Goal: Transaction & Acquisition: Purchase product/service

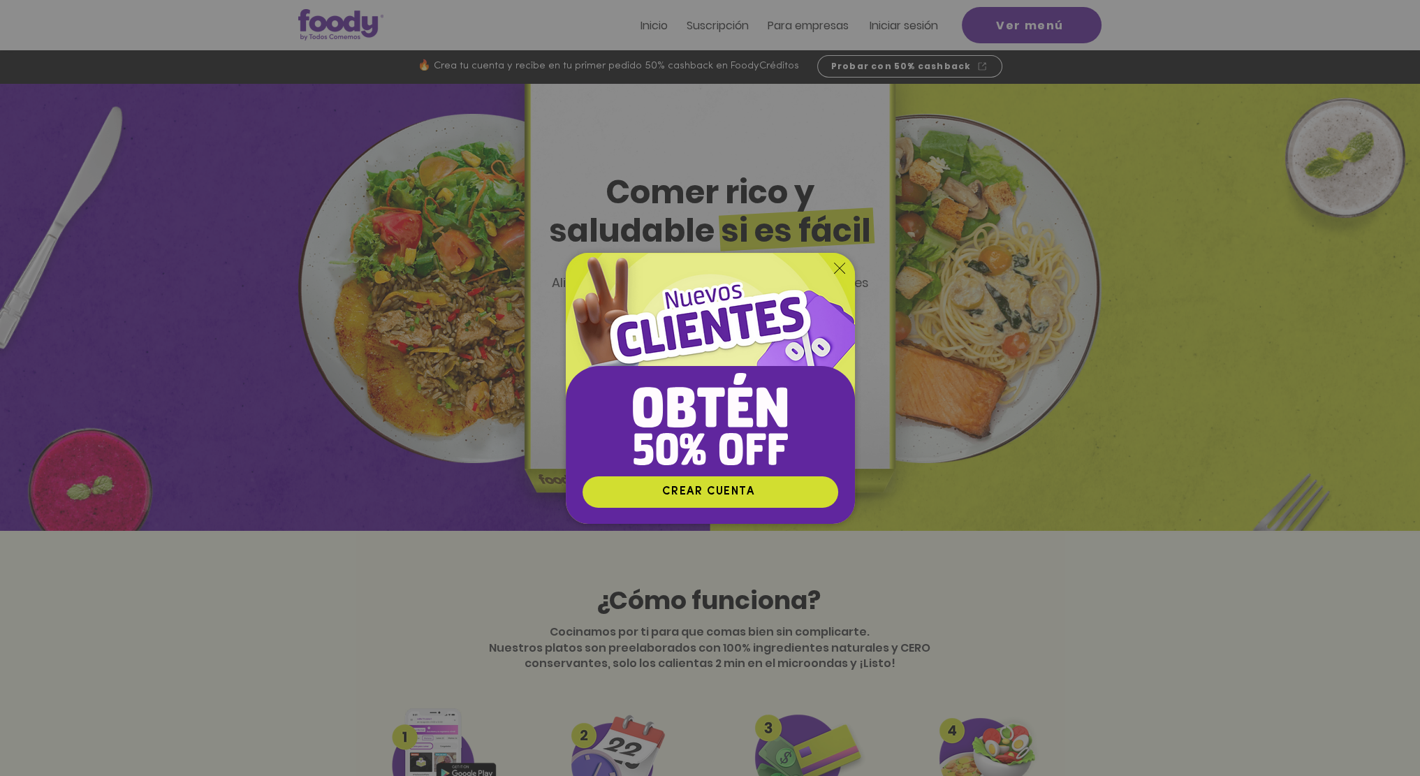
click at [838, 264] on icon "Volver al sitio" at bounding box center [839, 268] width 11 height 11
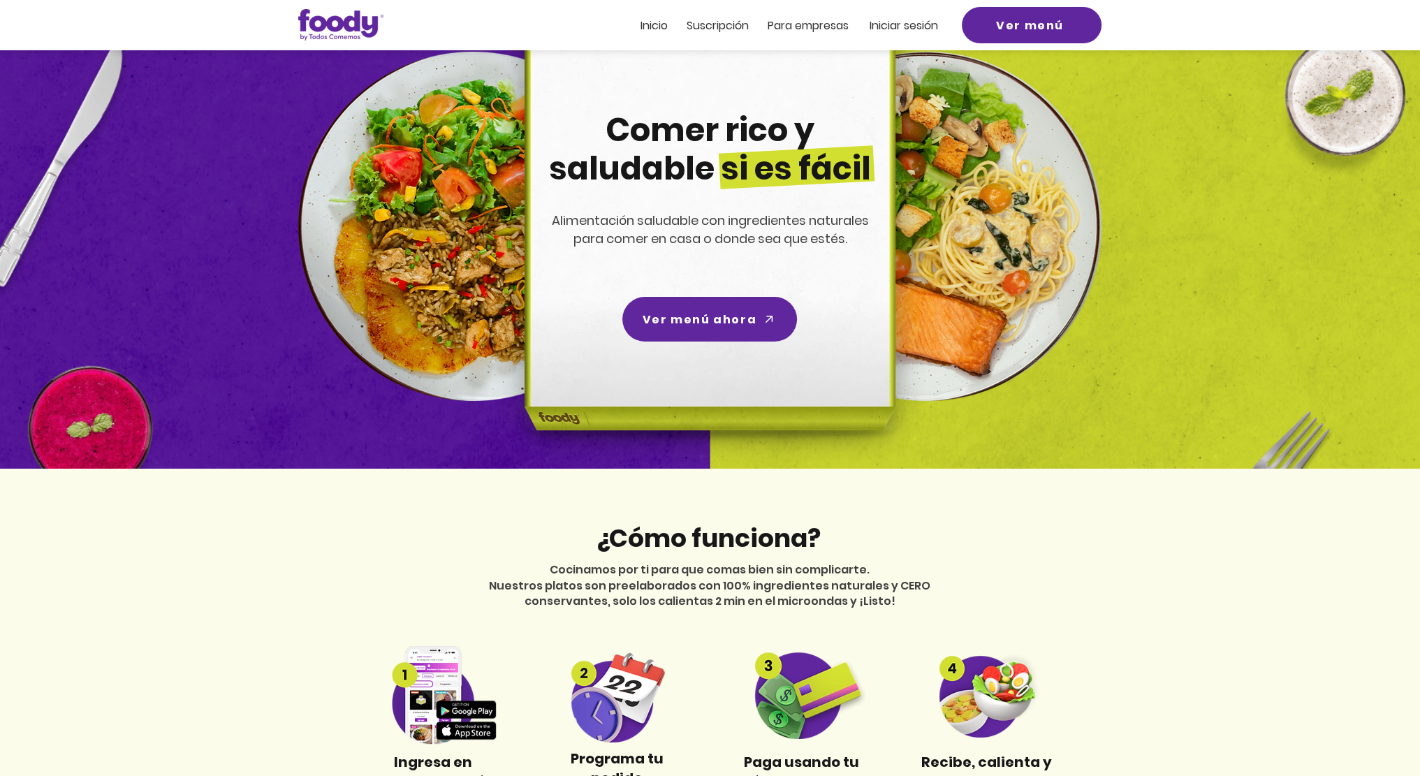
scroll to position [349, 0]
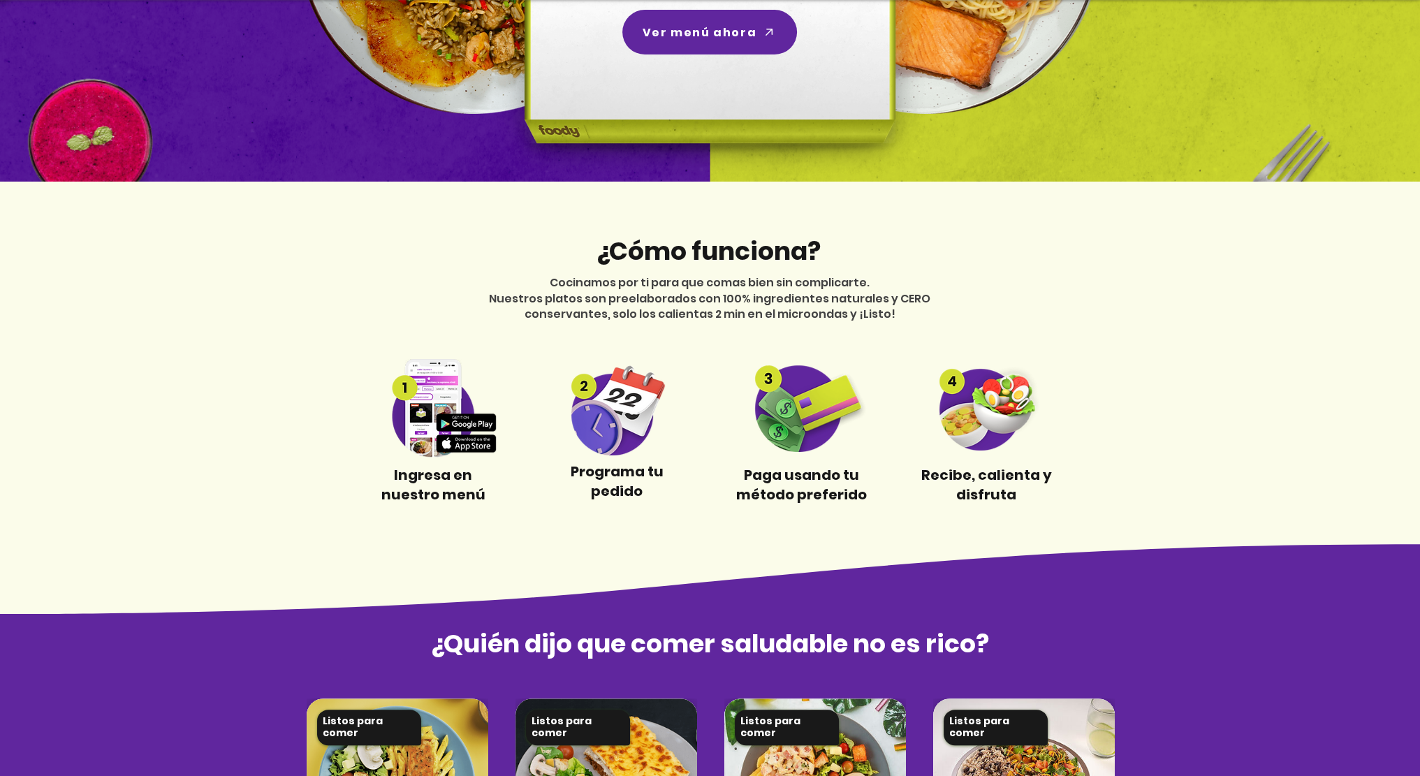
click at [442, 433] on img at bounding box center [433, 408] width 131 height 99
click at [458, 432] on img at bounding box center [433, 408] width 131 height 99
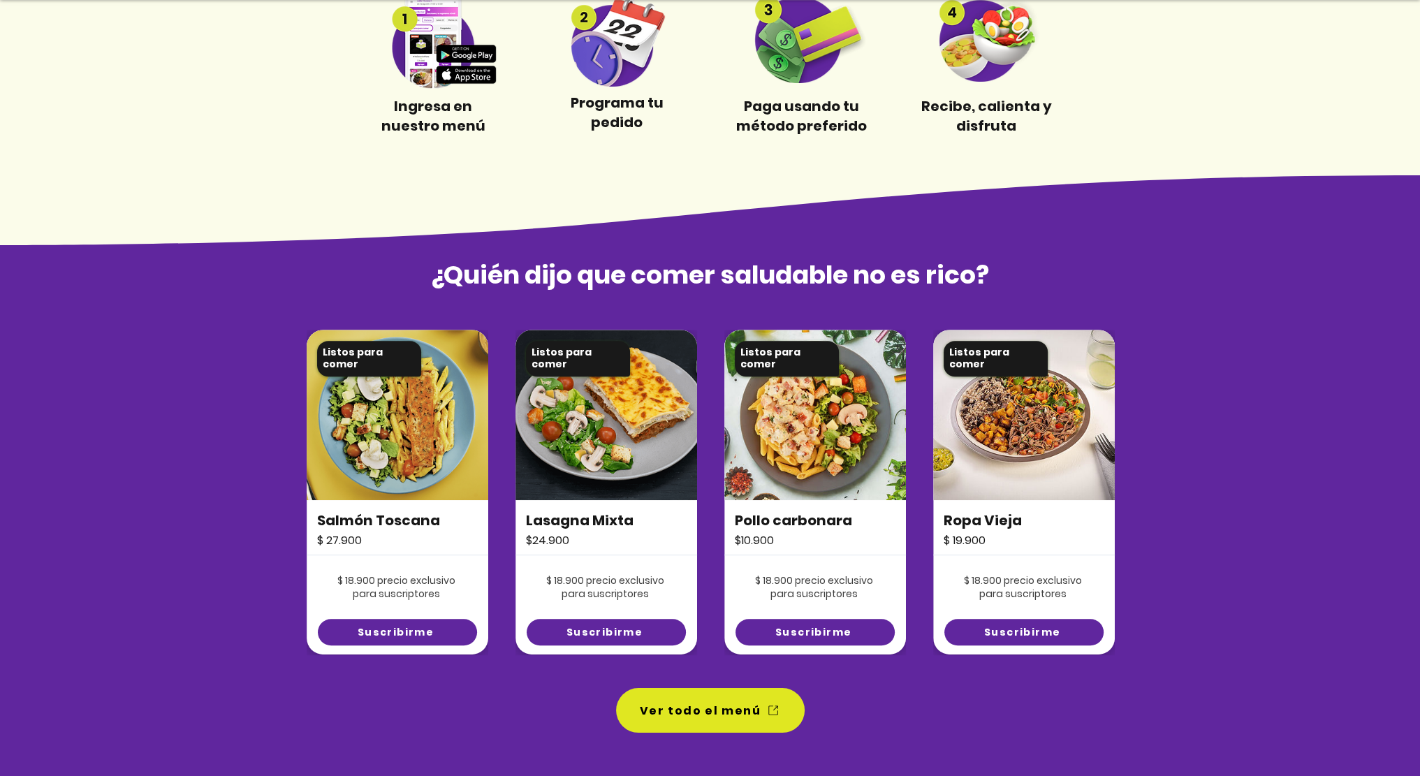
scroll to position [768, 0]
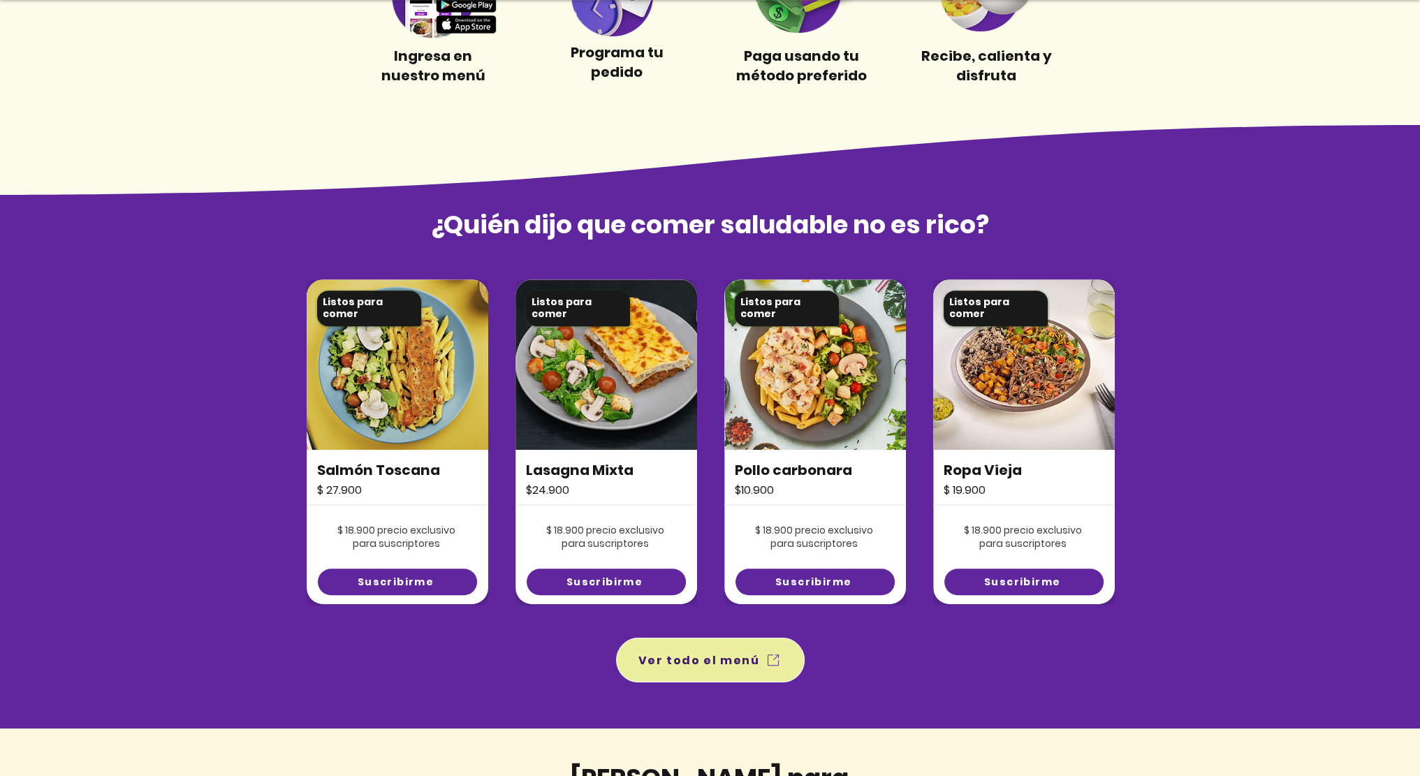
click at [757, 650] on span "Ver todo el menú" at bounding box center [710, 660] width 183 height 39
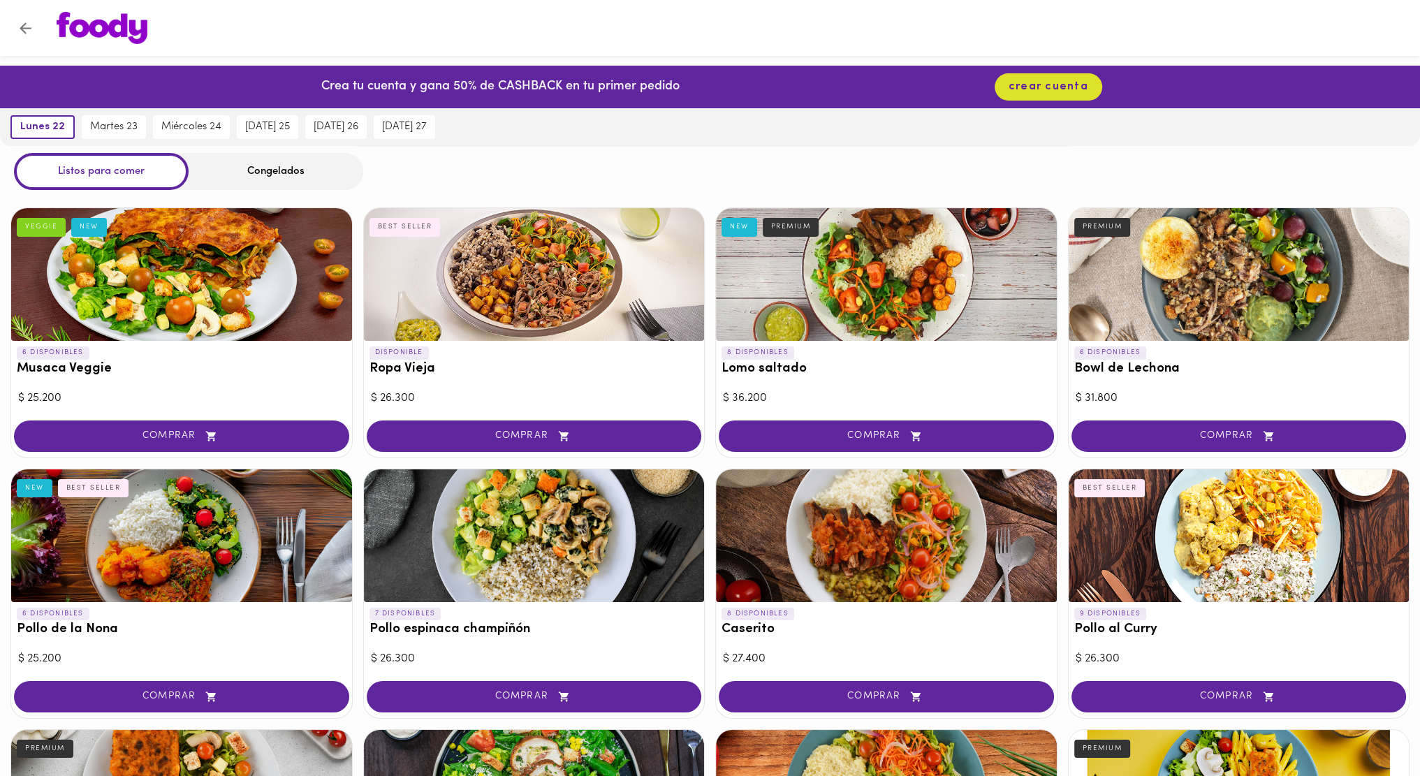
click at [271, 174] on div "Congelados" at bounding box center [276, 171] width 175 height 37
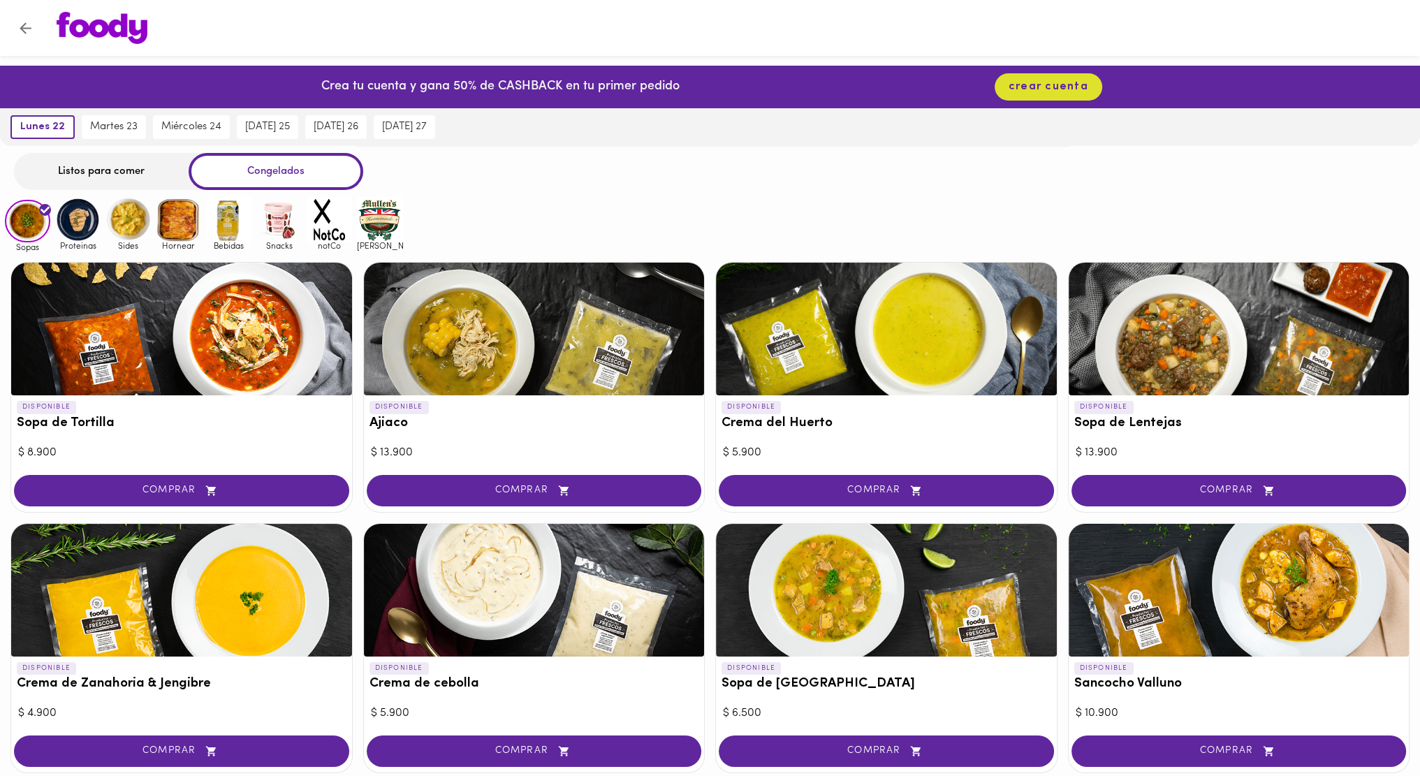
click at [133, 352] on div at bounding box center [181, 329] width 341 height 133
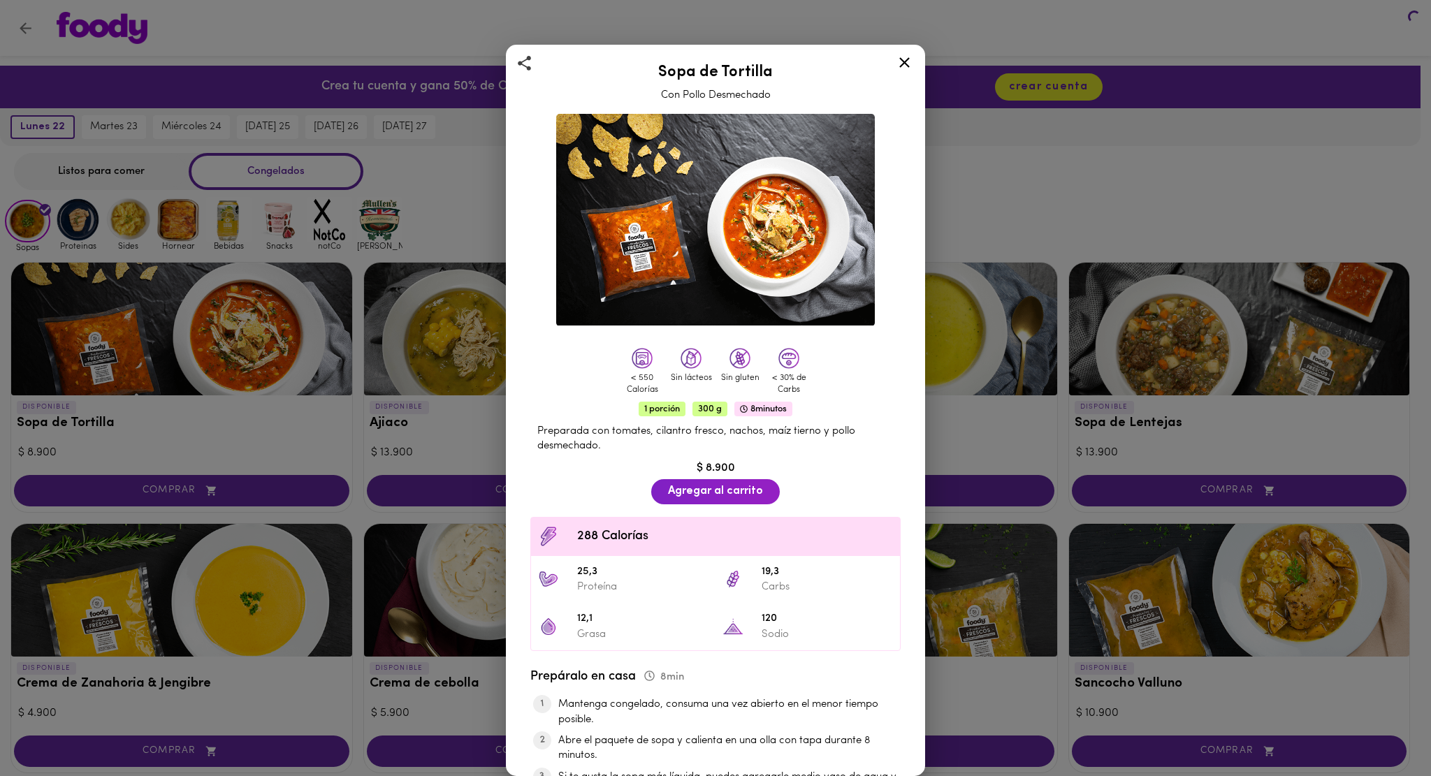
click at [133, 352] on div "Sopa de Tortilla Con Pollo Desmechado < 550 Calorías Sin lácteos Sin gluten < 3…" at bounding box center [715, 388] width 1431 height 776
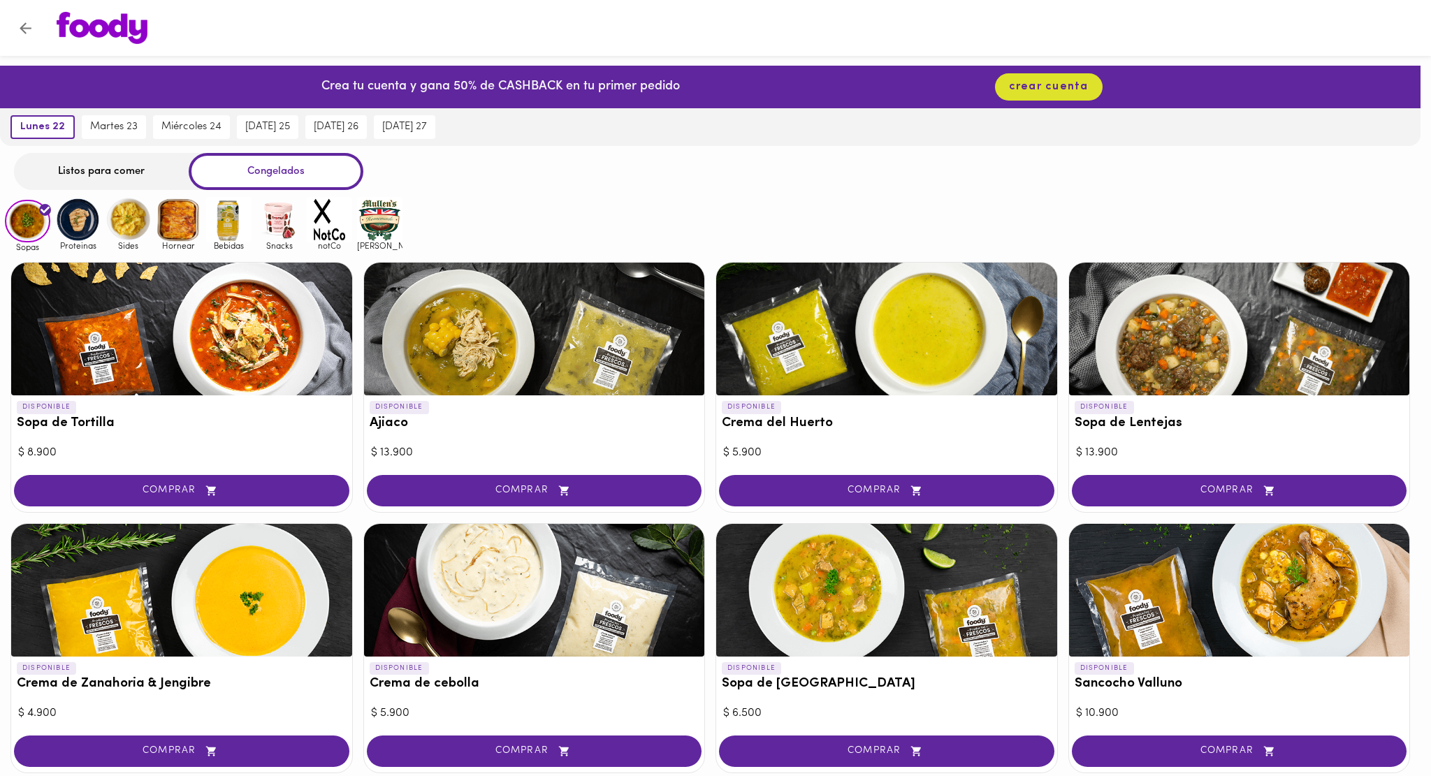
click at [134, 352] on div at bounding box center [715, 388] width 1431 height 776
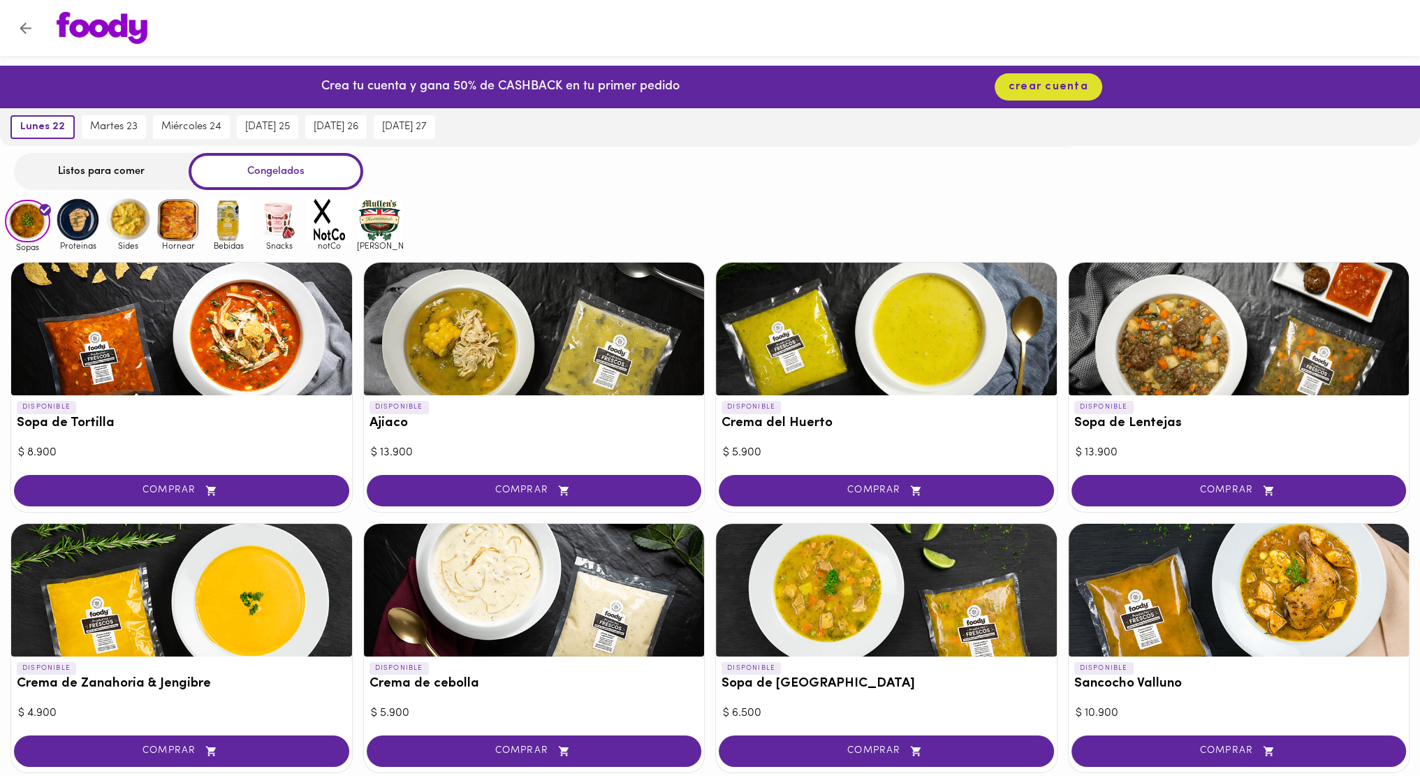
click at [134, 352] on div at bounding box center [181, 329] width 341 height 133
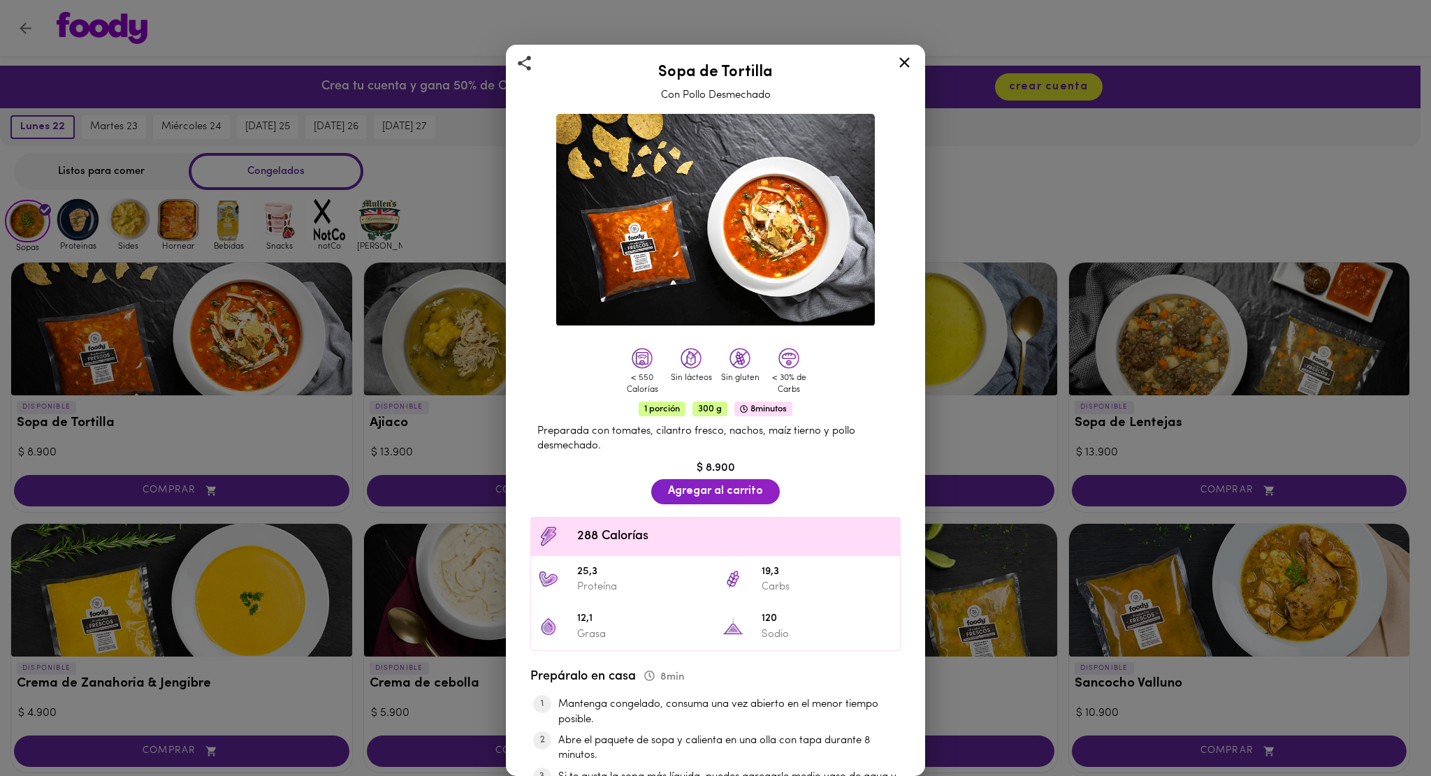
click at [905, 63] on icon at bounding box center [904, 62] width 17 height 17
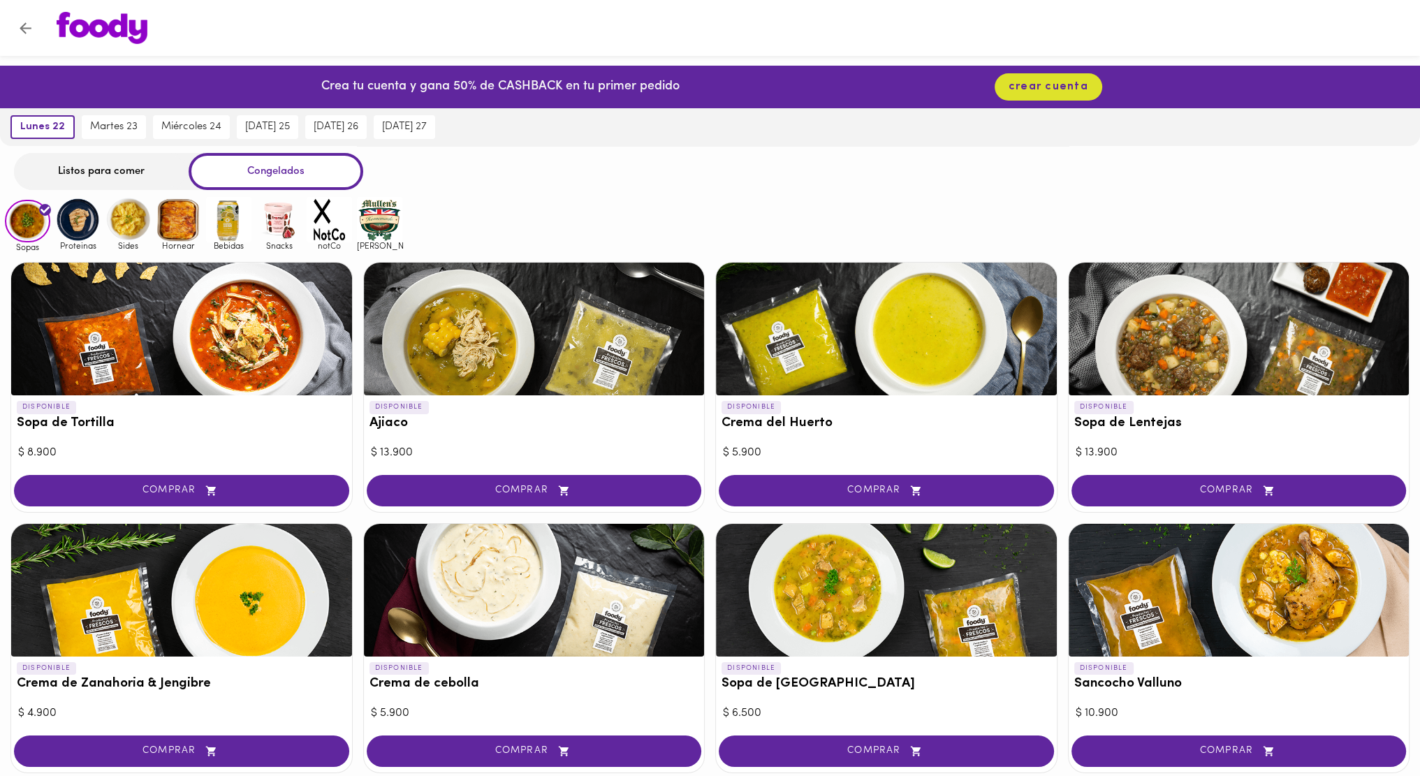
drag, startPoint x: 874, startPoint y: 96, endPoint x: 556, endPoint y: 205, distance: 335.8
click at [556, 205] on div "Sopas Proteinas Sides Hornear Bebidas Snacks notCo mullens" at bounding box center [710, 224] width 1420 height 54
click at [1276, 280] on div at bounding box center [1239, 329] width 341 height 133
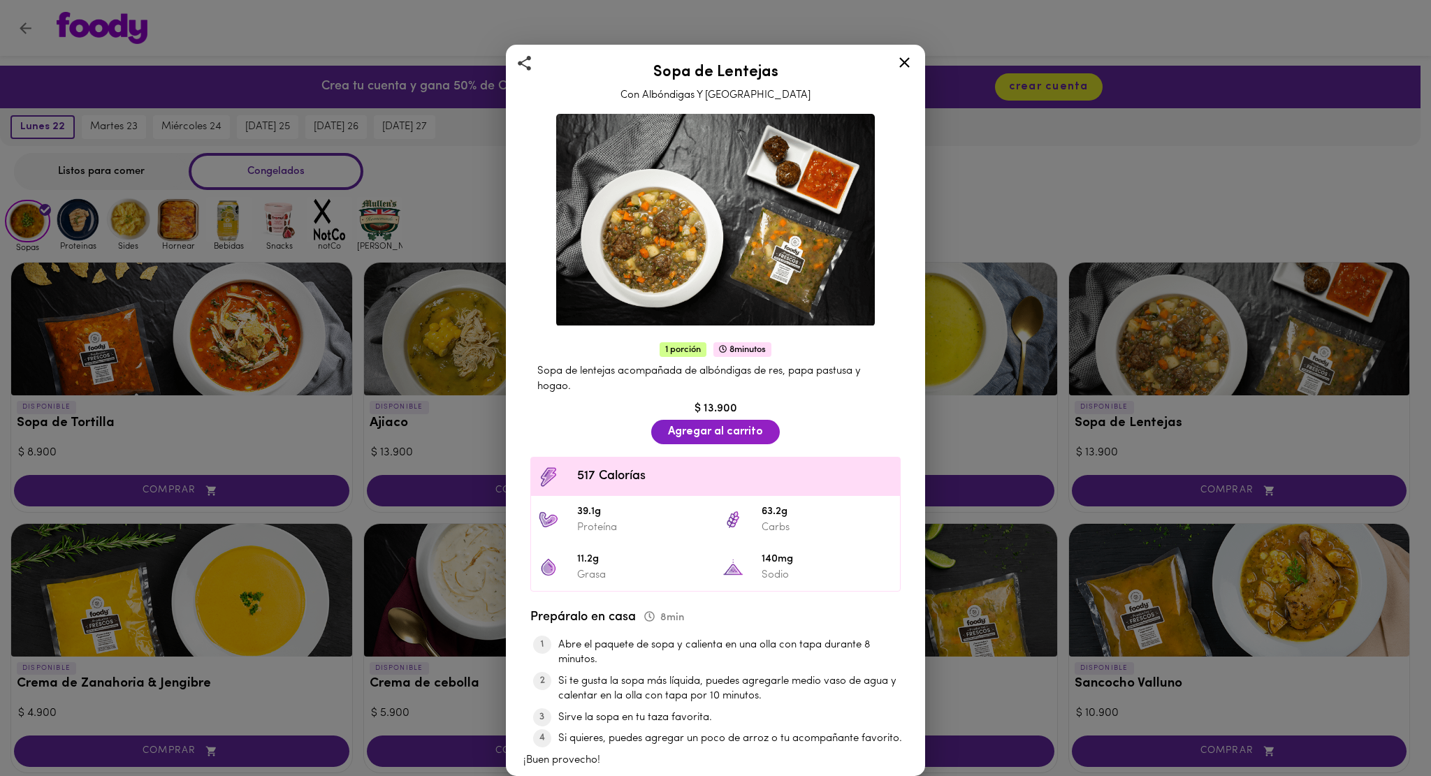
click at [1096, 212] on div "Sopa de Lentejas Con Albóndigas Y Hogao 1 porción 8 minutos Sopa de lentejas ac…" at bounding box center [715, 388] width 1431 height 776
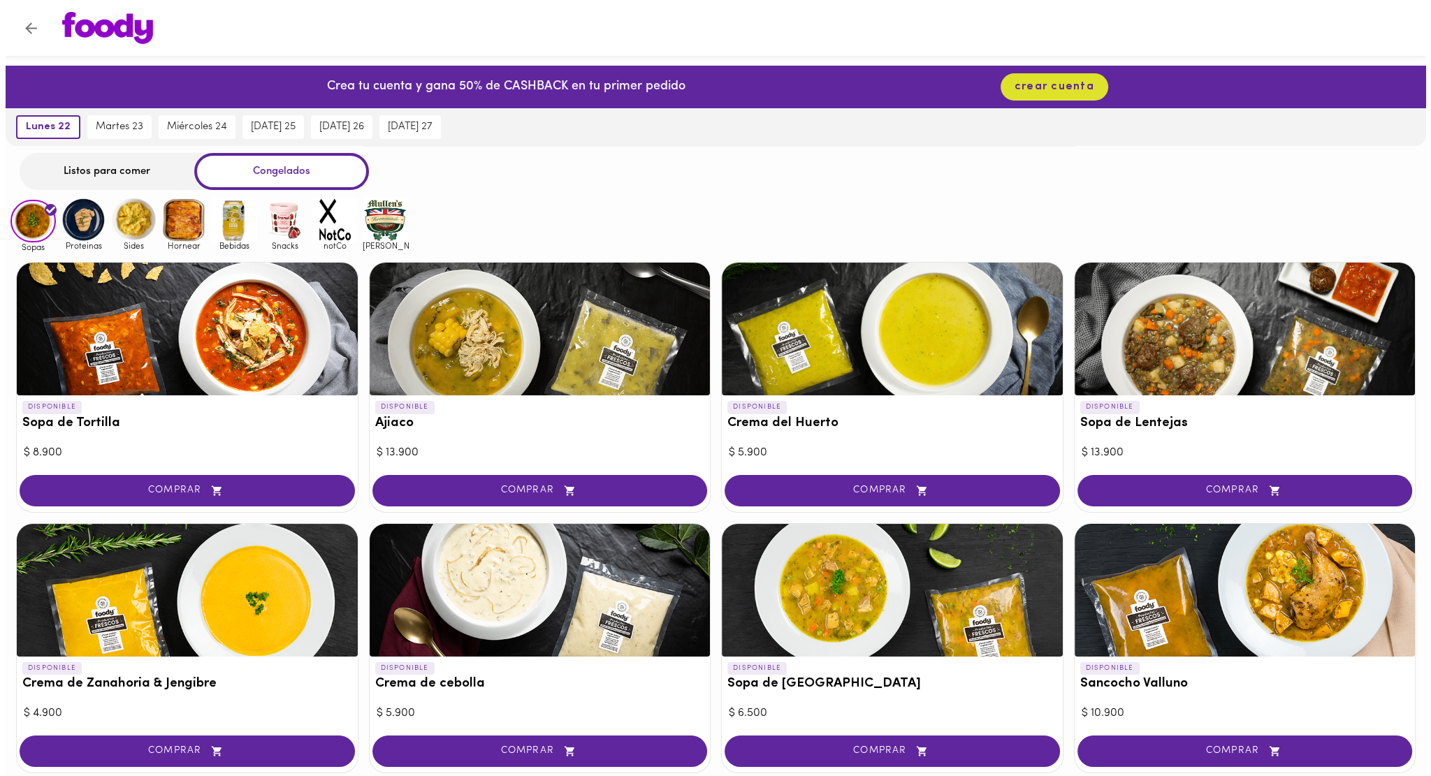
scroll to position [140, 0]
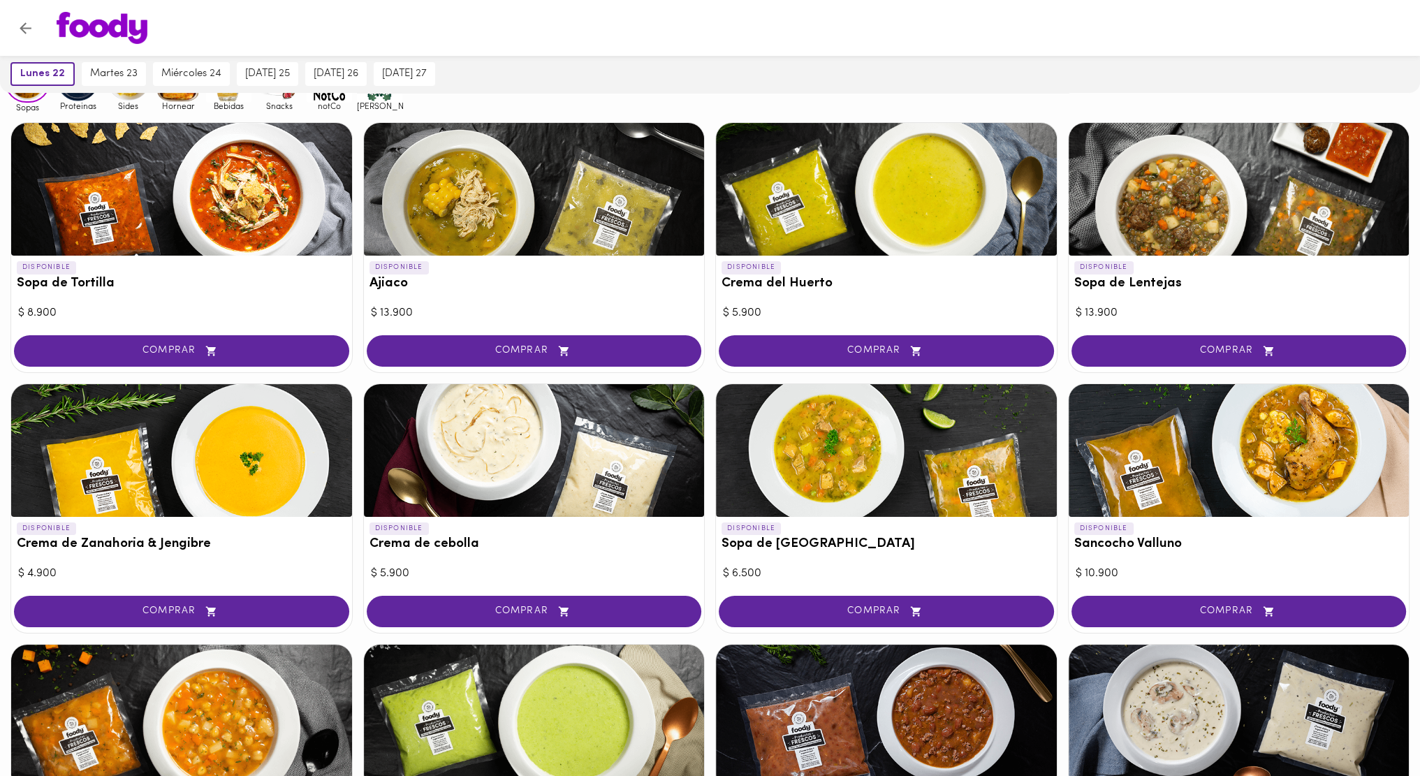
click at [253, 451] on div at bounding box center [181, 450] width 341 height 133
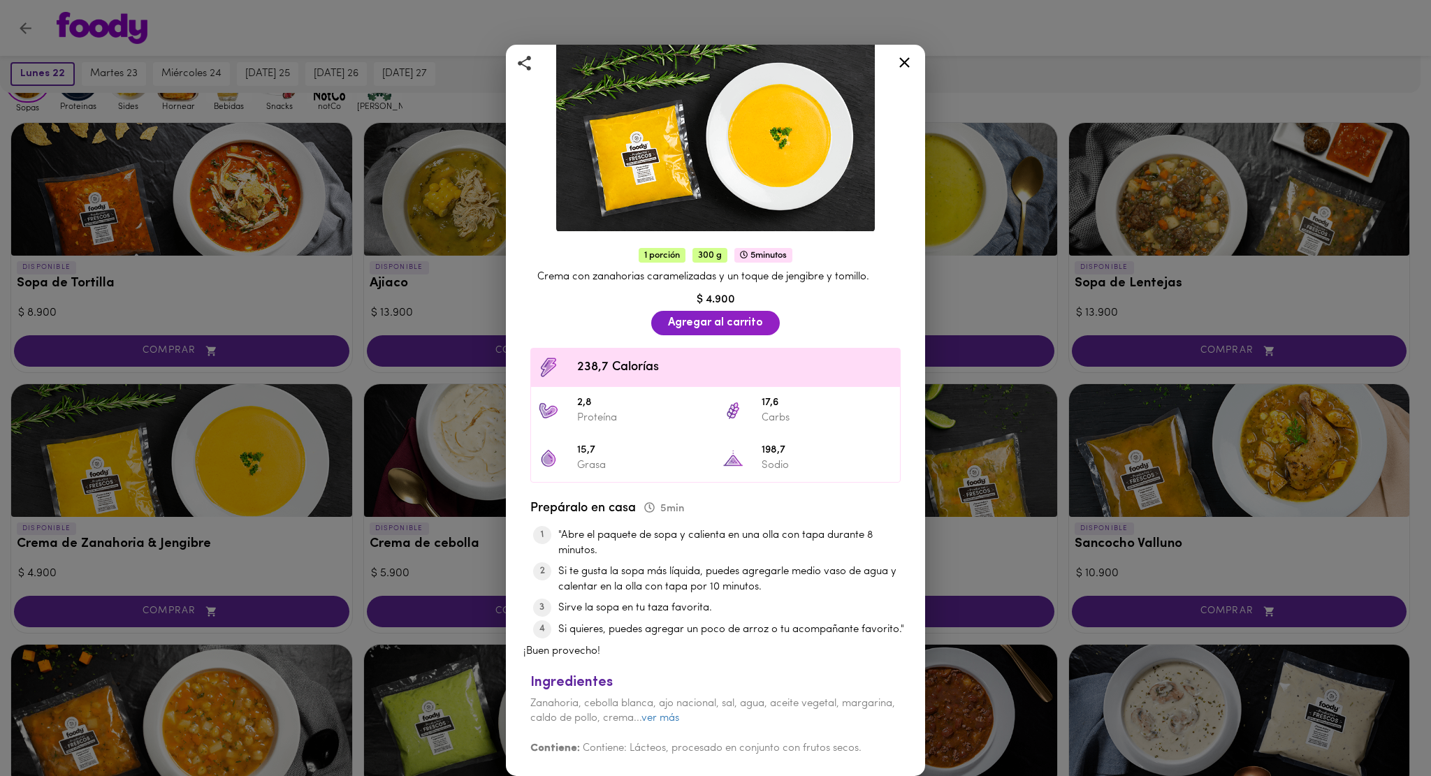
scroll to position [102, 0]
click at [1076, 82] on div "Crema de Zanahoria & Jengibre Caserita de mamá 1 porción 300 g 5 minutos Crema …" at bounding box center [715, 388] width 1431 height 776
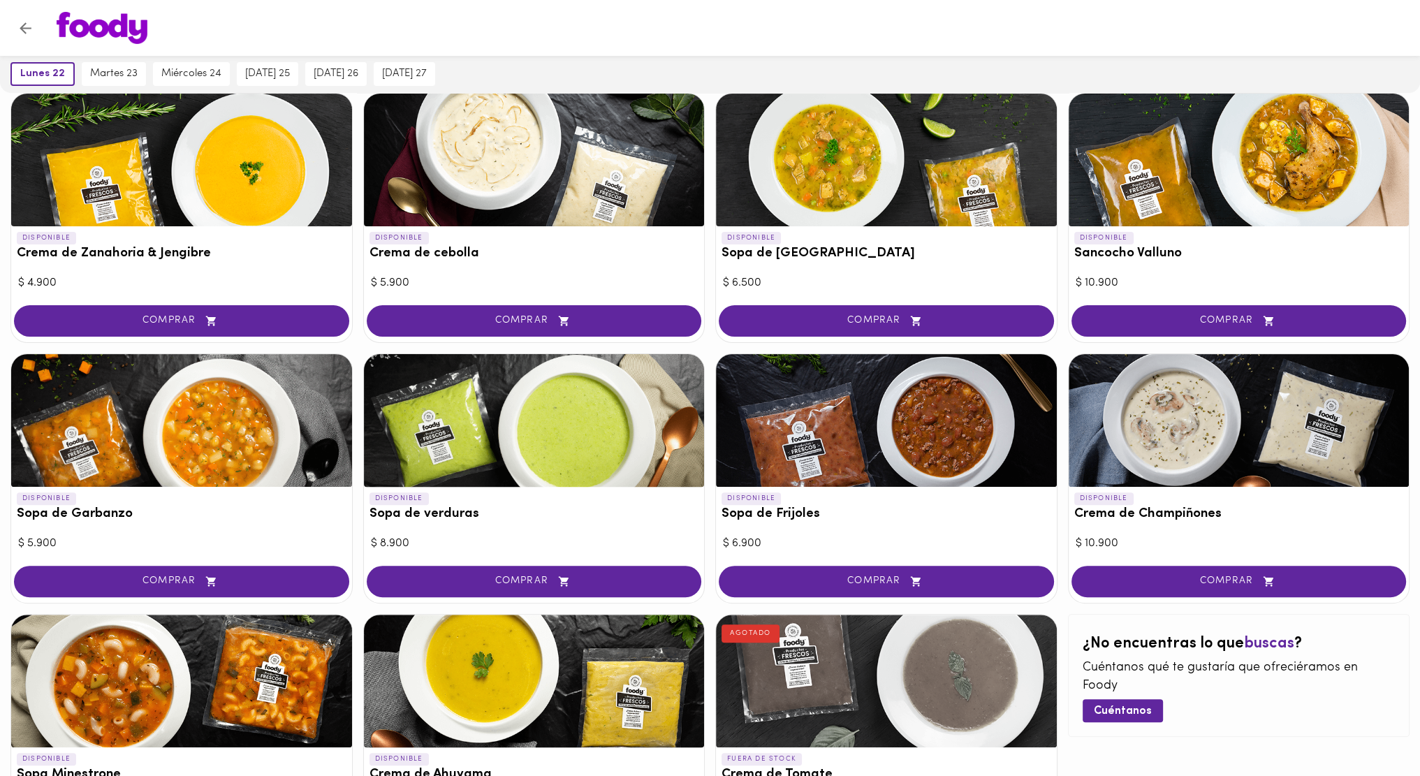
scroll to position [489, 0]
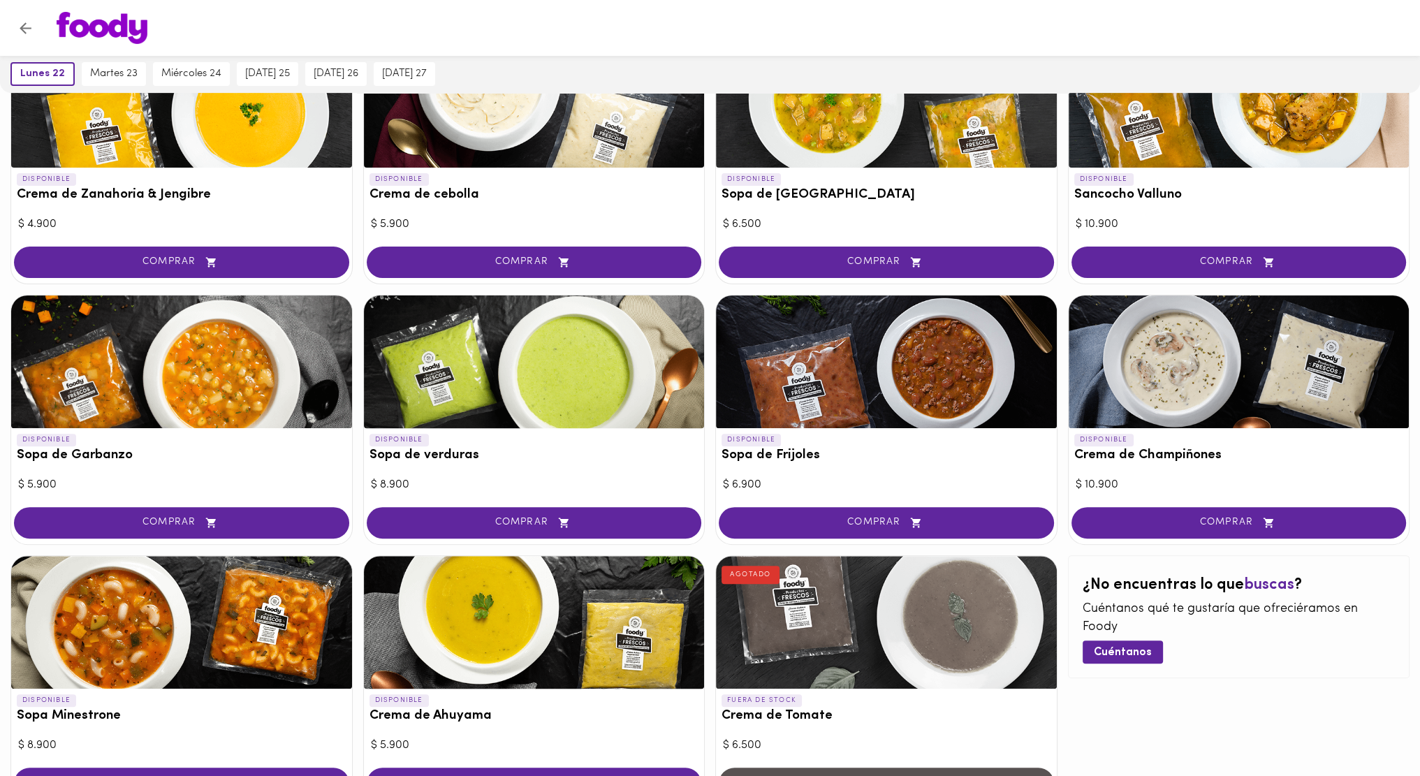
click at [562, 386] on div at bounding box center [534, 362] width 341 height 133
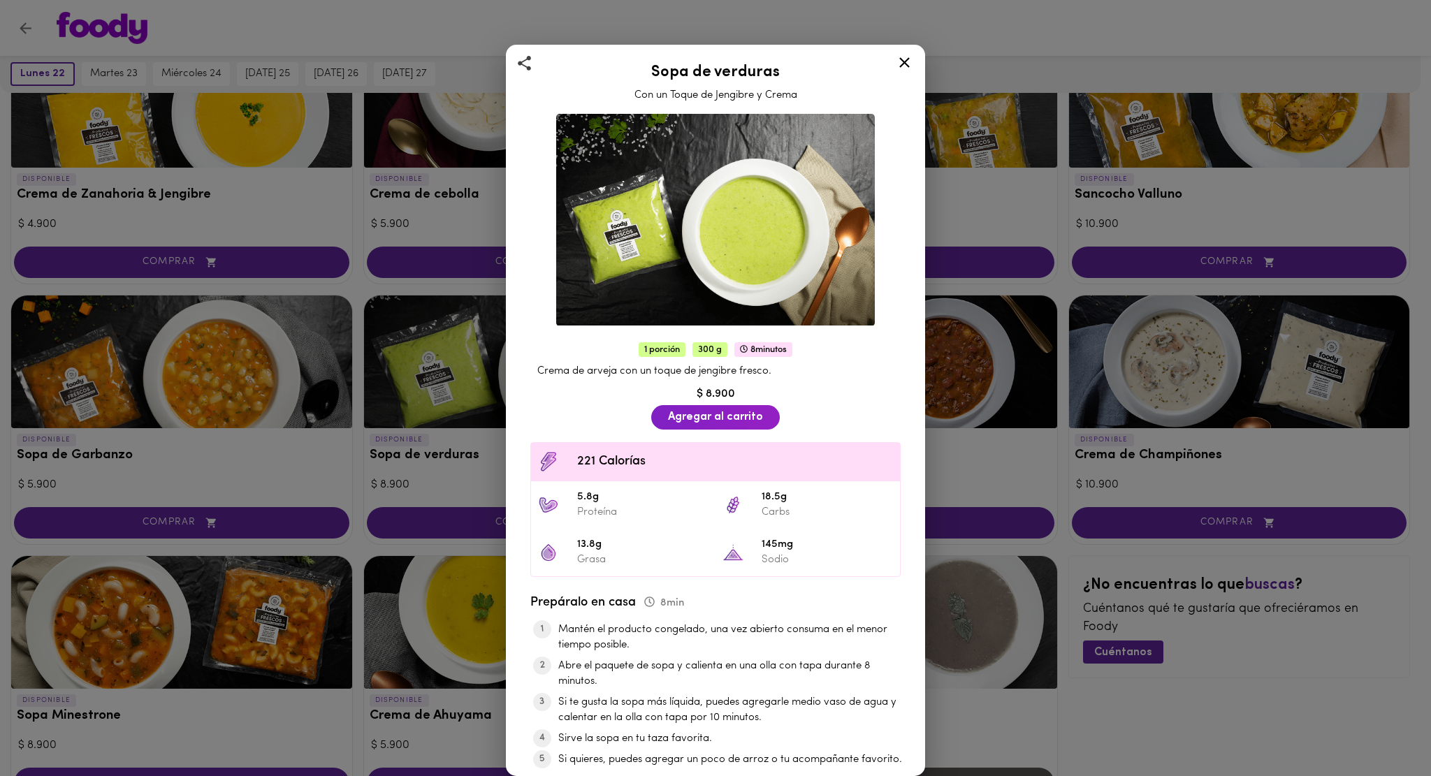
click at [1420, 449] on div "Sopa de verduras Con un Toque de Jengibre y Crema 1 porción 300 g 8 minutos Cre…" at bounding box center [715, 388] width 1431 height 776
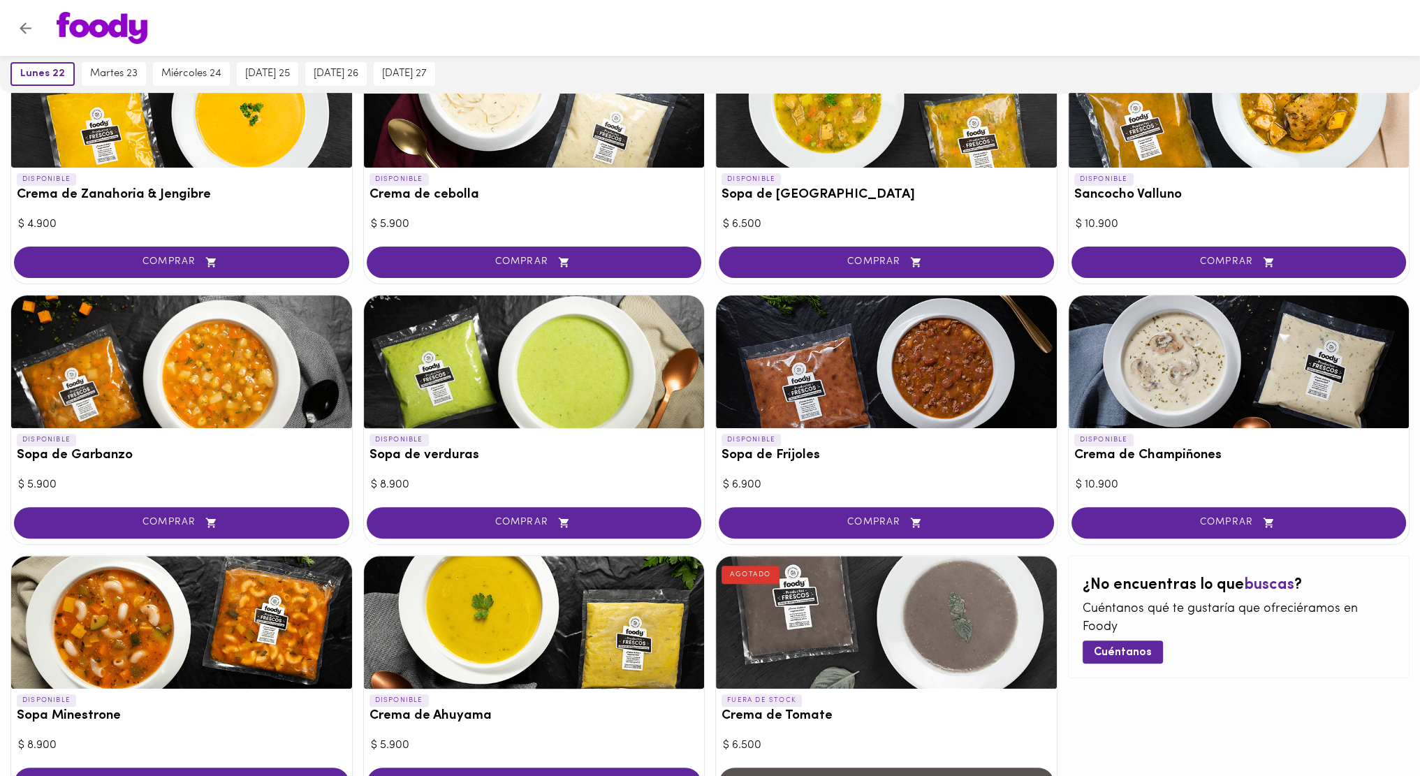
click at [900, 391] on div at bounding box center [886, 362] width 341 height 133
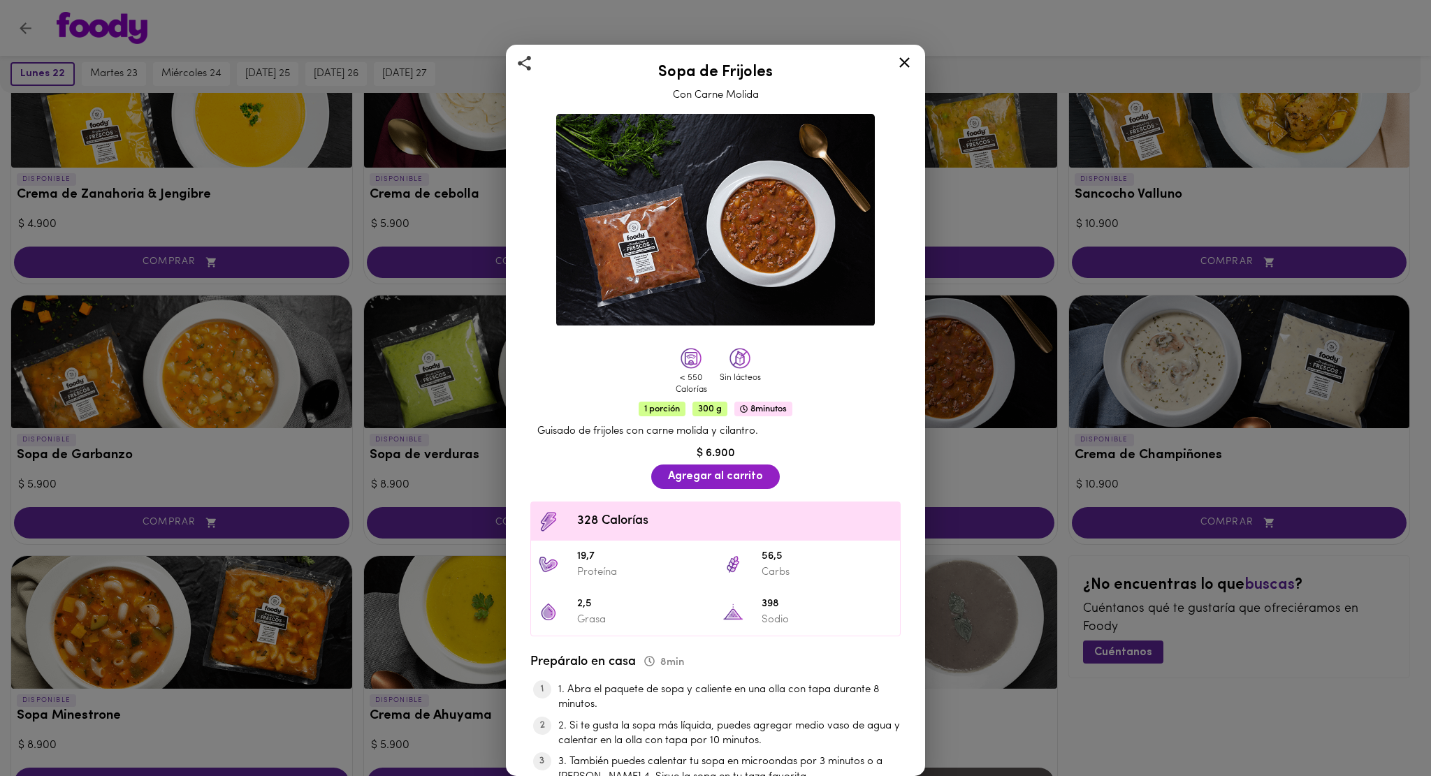
click at [1423, 319] on div "Sopa de Frijoles Con Carne Molida < 550 Calorías Sin lácteos 1 porción 300 g 8 …" at bounding box center [715, 388] width 1431 height 776
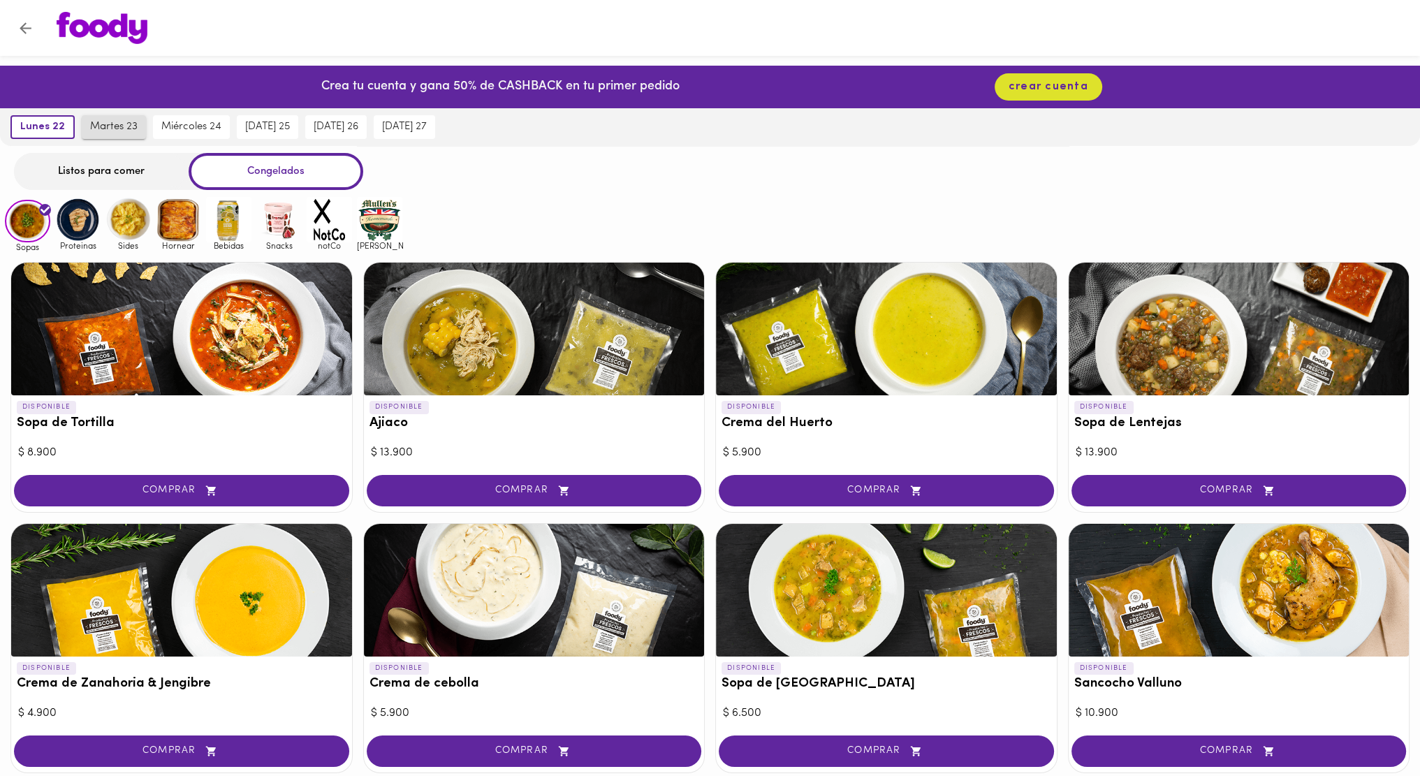
click at [129, 129] on span "martes 23" at bounding box center [114, 127] width 48 height 13
click at [52, 122] on span "lunes 22" at bounding box center [39, 127] width 40 height 13
click at [107, 128] on span "martes 23" at bounding box center [114, 127] width 48 height 13
click at [165, 132] on span "miércoles 24" at bounding box center [191, 127] width 60 height 13
click at [246, 131] on span "jueves 25" at bounding box center [267, 127] width 45 height 13
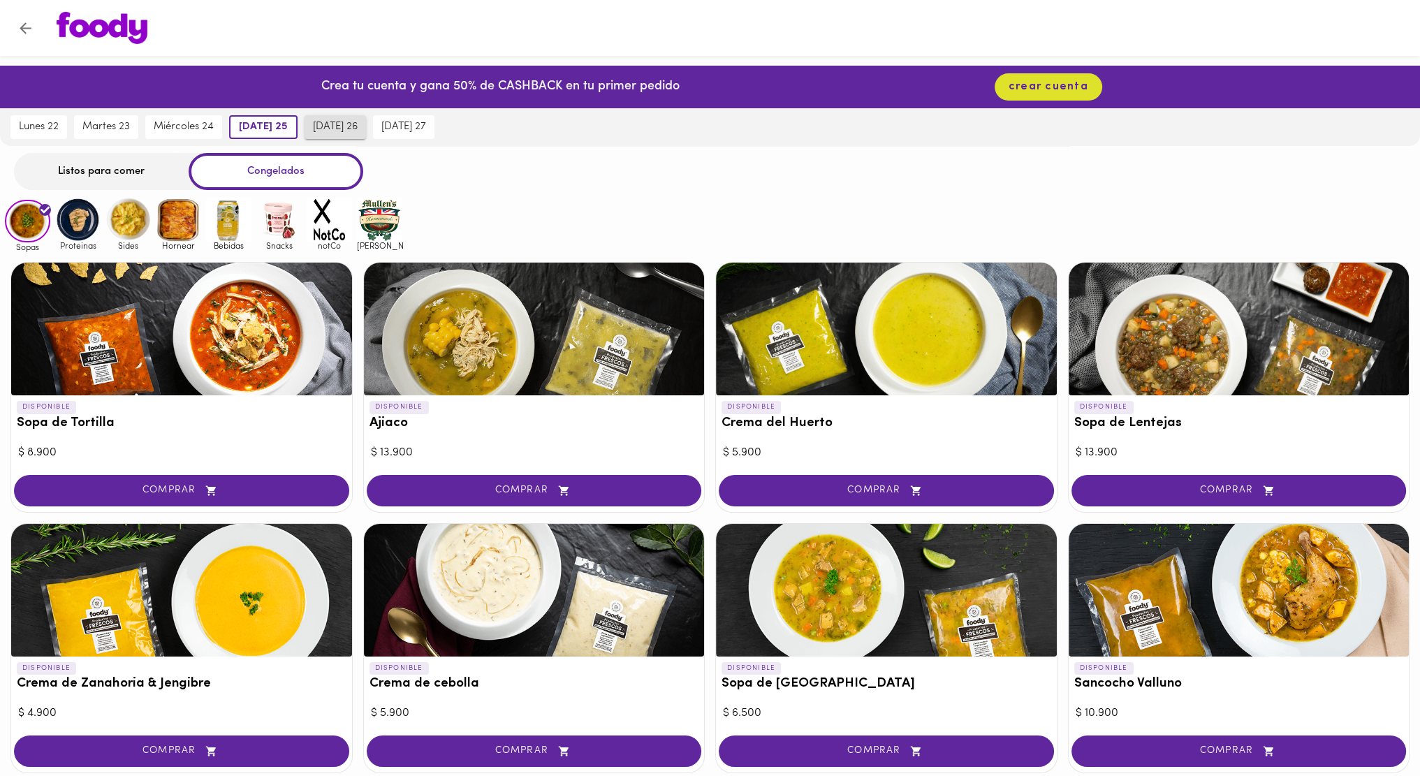
click at [323, 125] on span "viernes 26" at bounding box center [335, 127] width 45 height 13
click at [406, 123] on span "sábado 27" at bounding box center [403, 127] width 45 height 13
click at [18, 139] on div "lunes 22" at bounding box center [39, 127] width 64 height 38
click at [33, 206] on img at bounding box center [27, 221] width 45 height 43
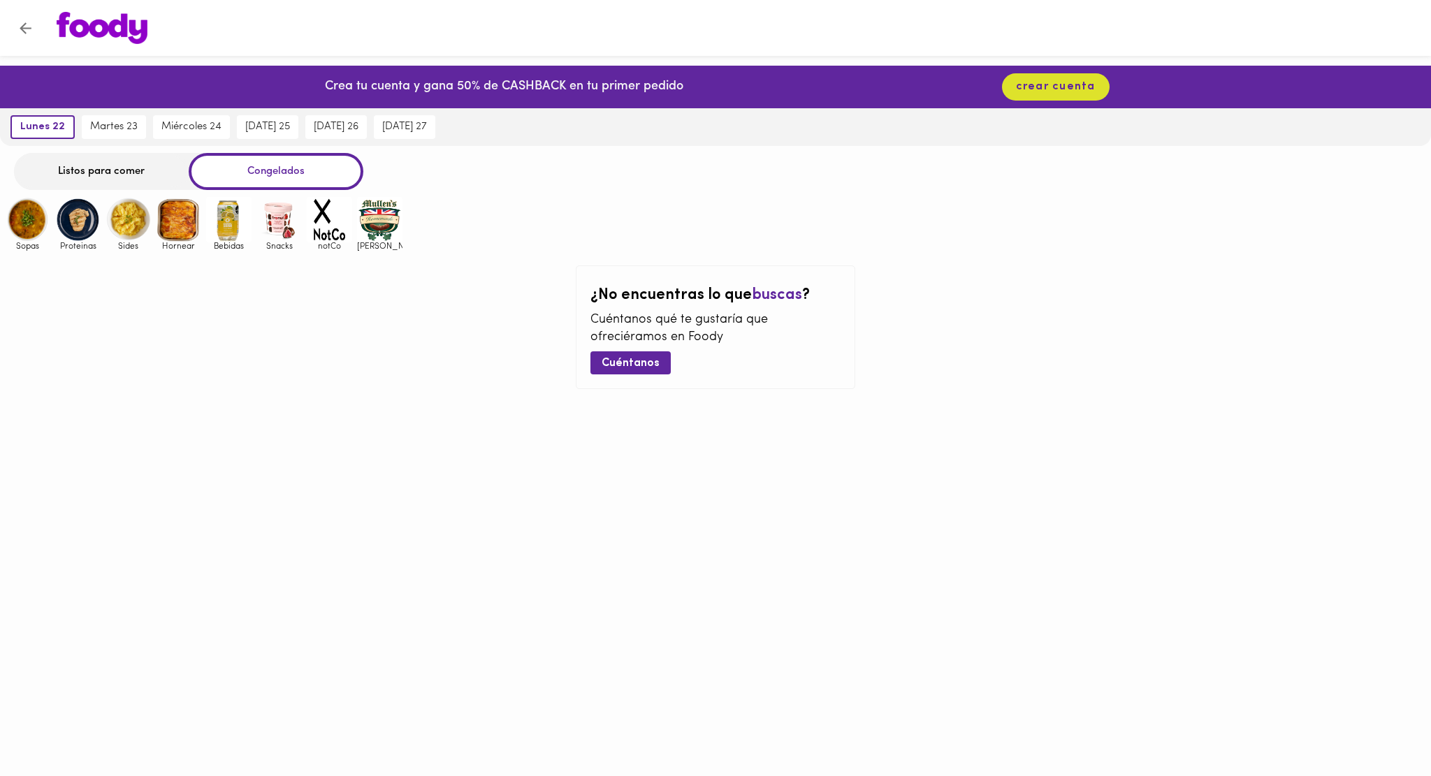
click at [133, 221] on img at bounding box center [127, 219] width 45 height 45
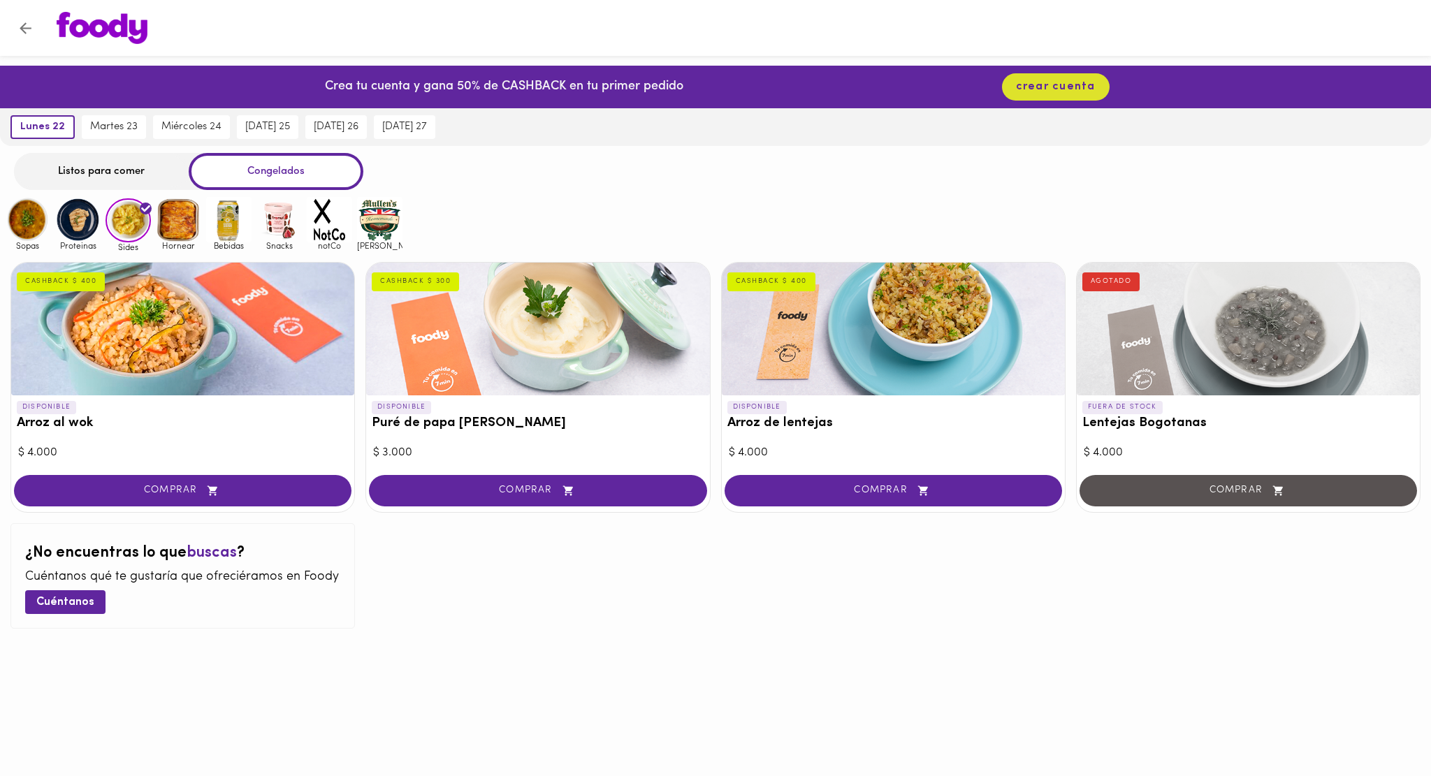
click at [133, 221] on img at bounding box center [127, 220] width 45 height 45
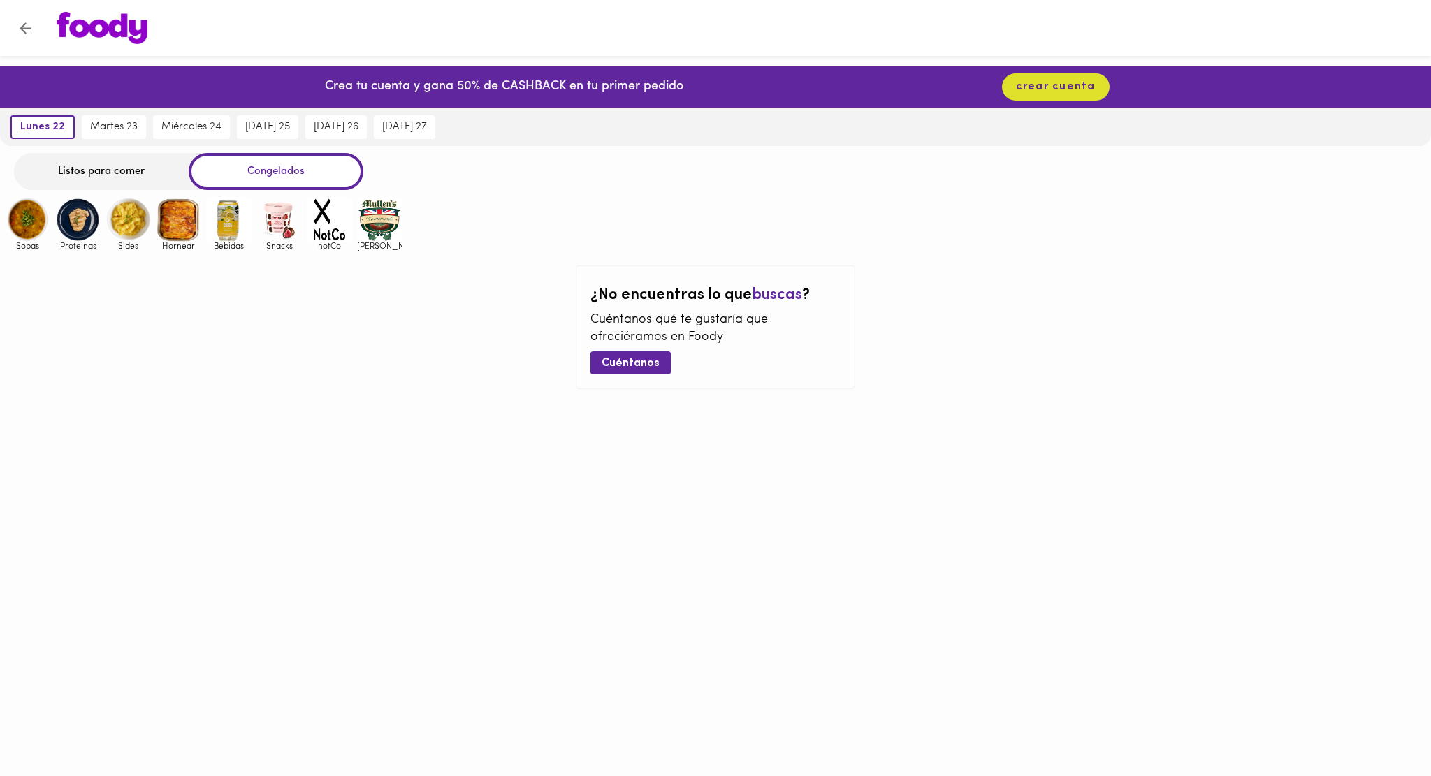
click at [170, 234] on img at bounding box center [178, 219] width 45 height 45
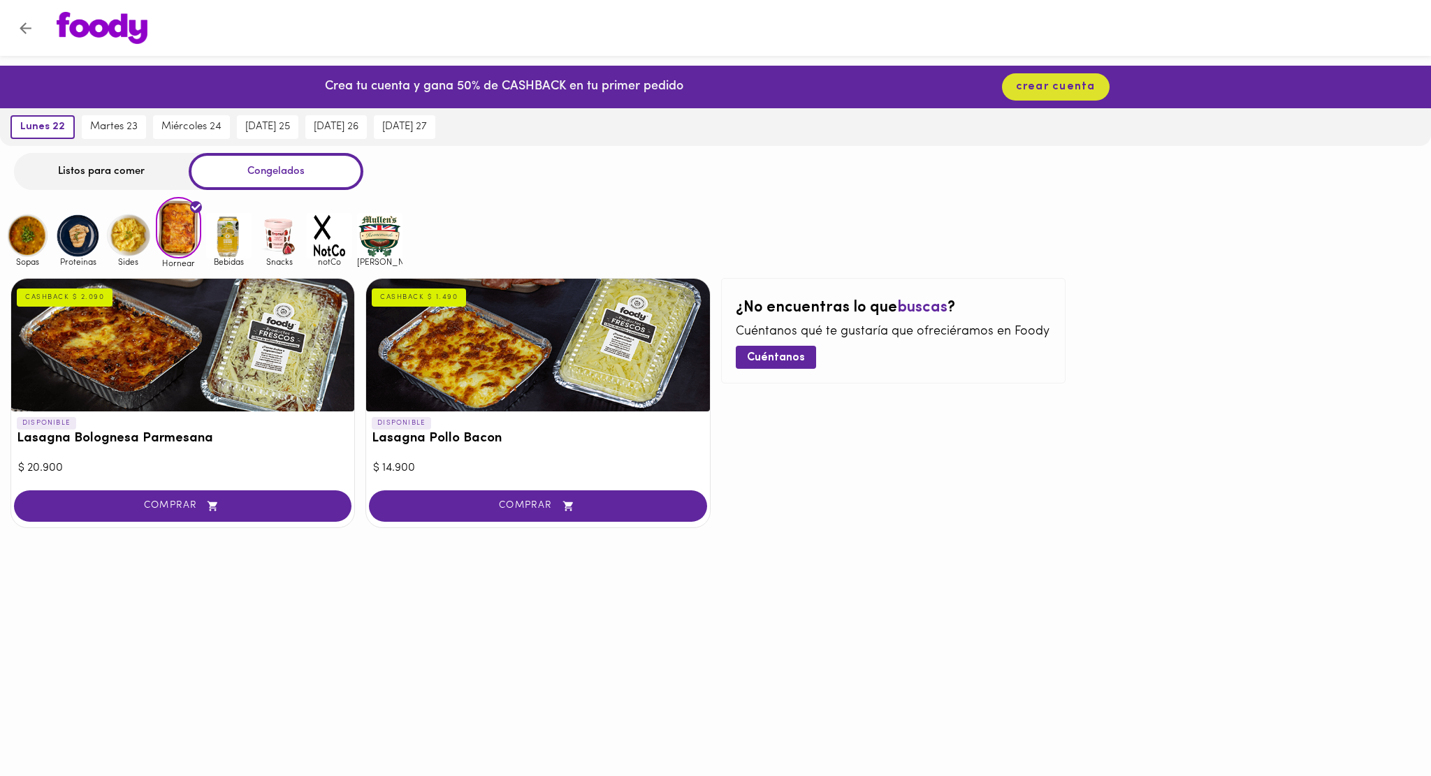
click at [518, 365] on div at bounding box center [537, 345] width 343 height 133
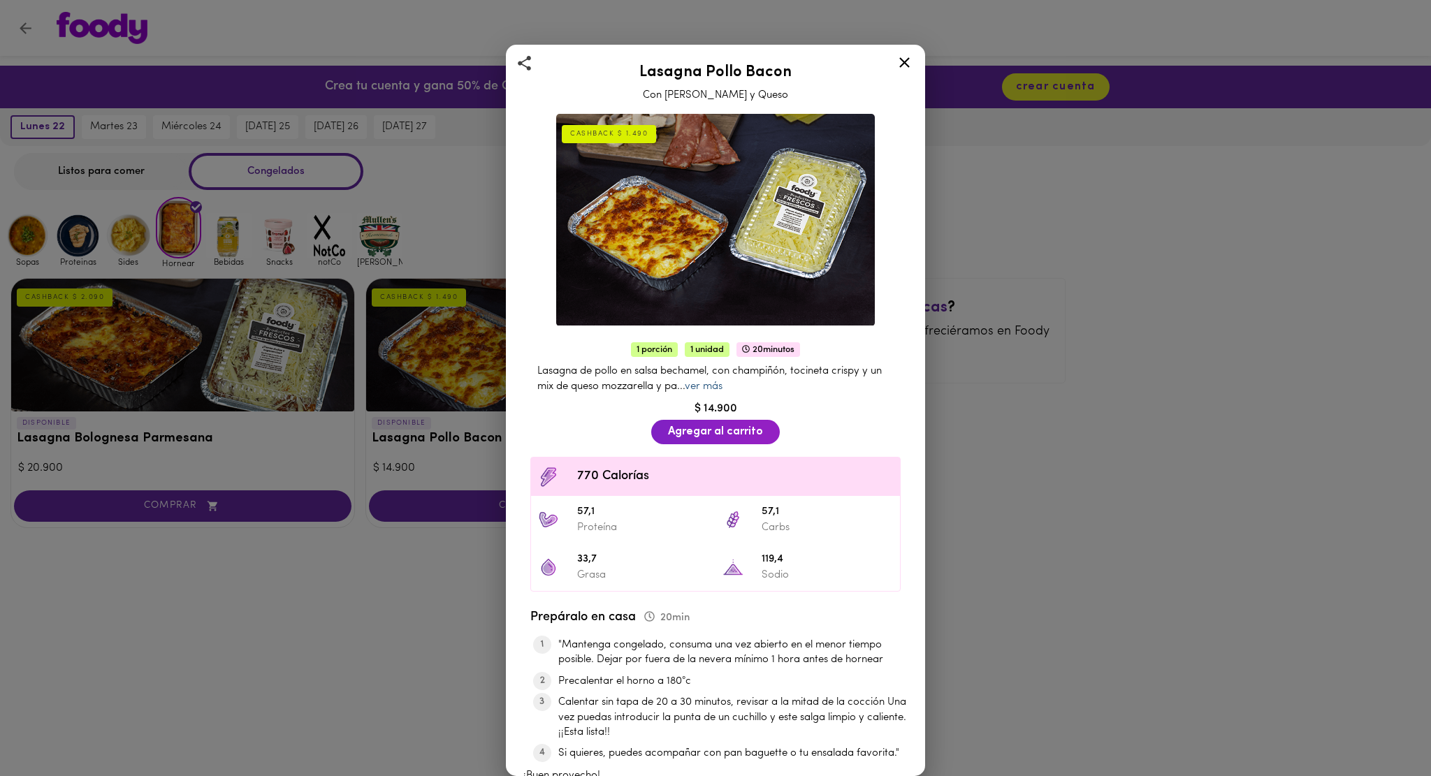
click at [722, 381] on link "ver más" at bounding box center [704, 386] width 38 height 10
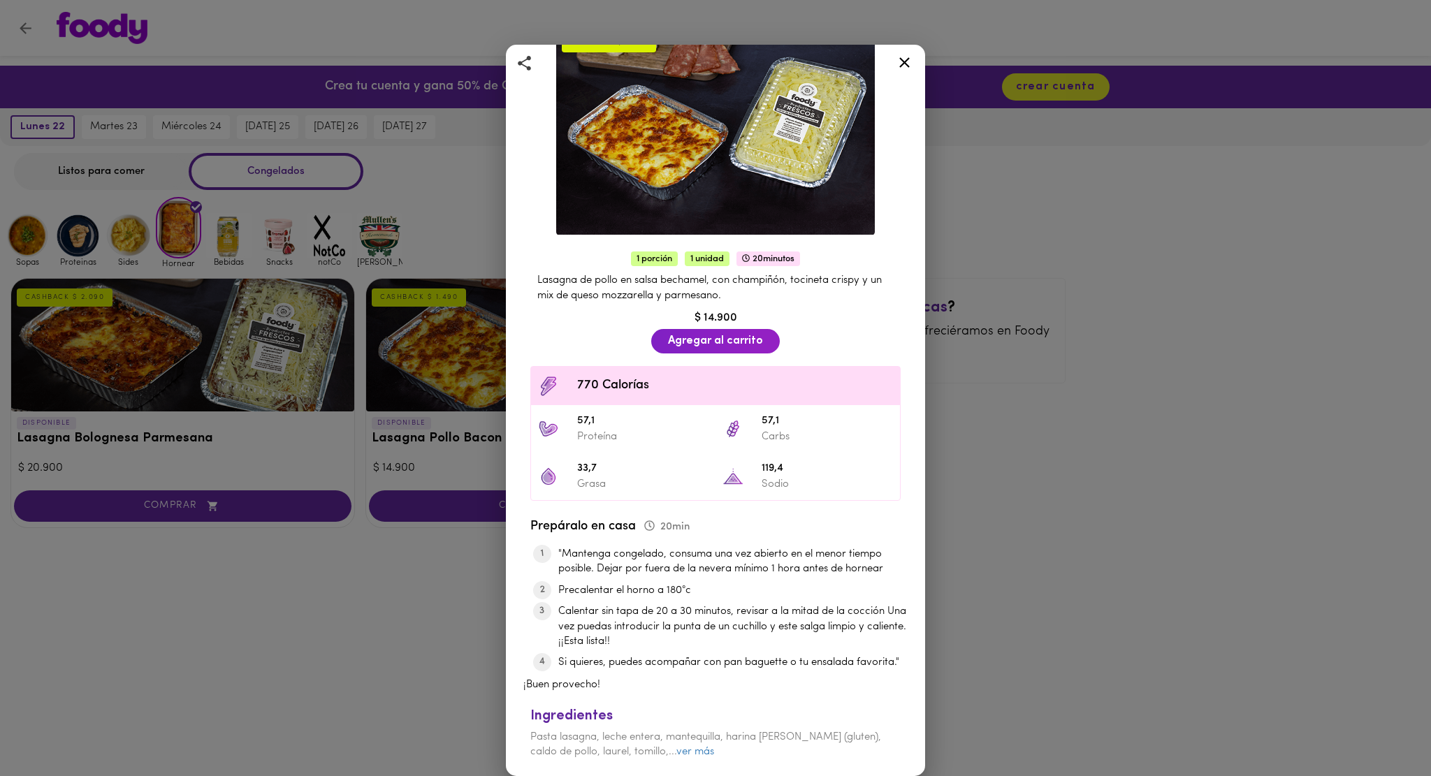
scroll to position [147, 0]
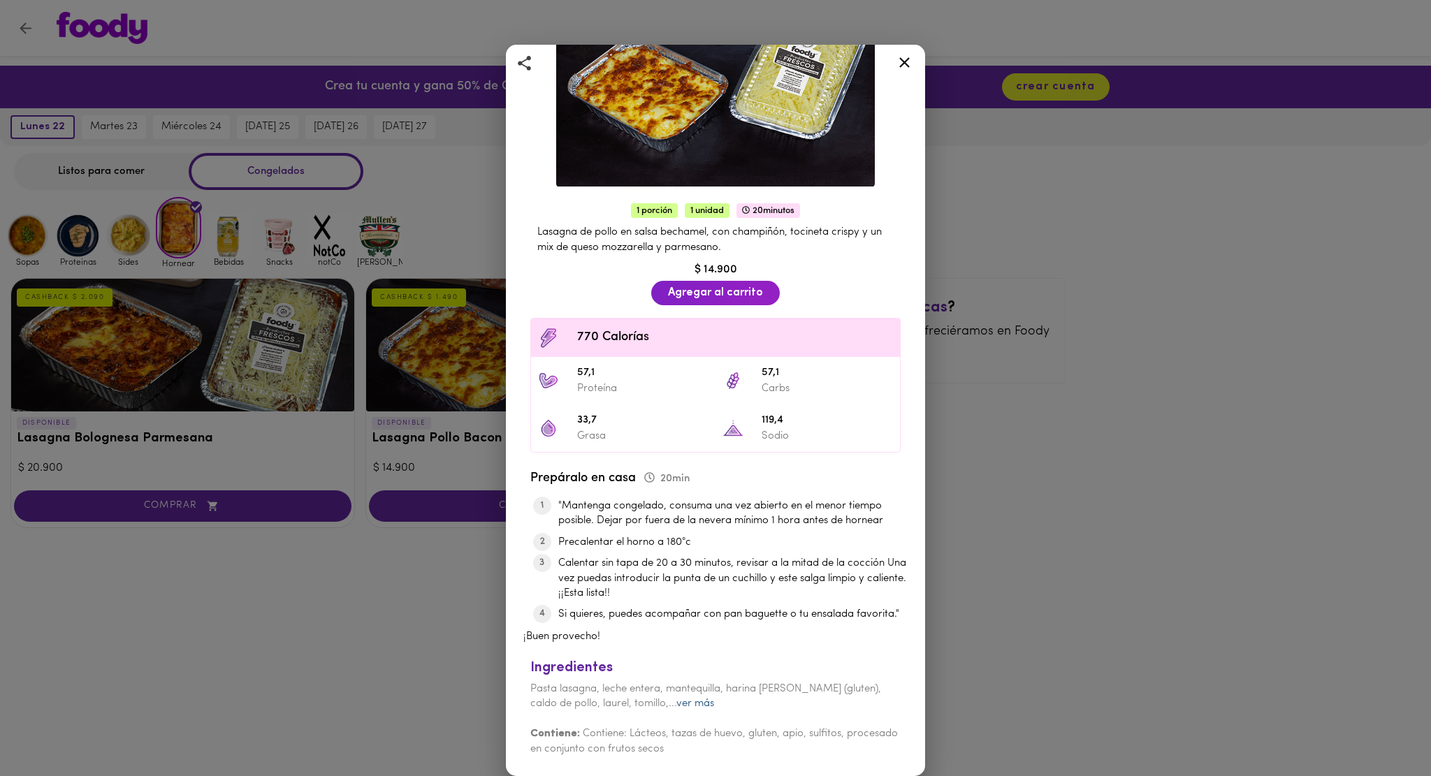
click at [676, 709] on link "ver más" at bounding box center [695, 704] width 38 height 10
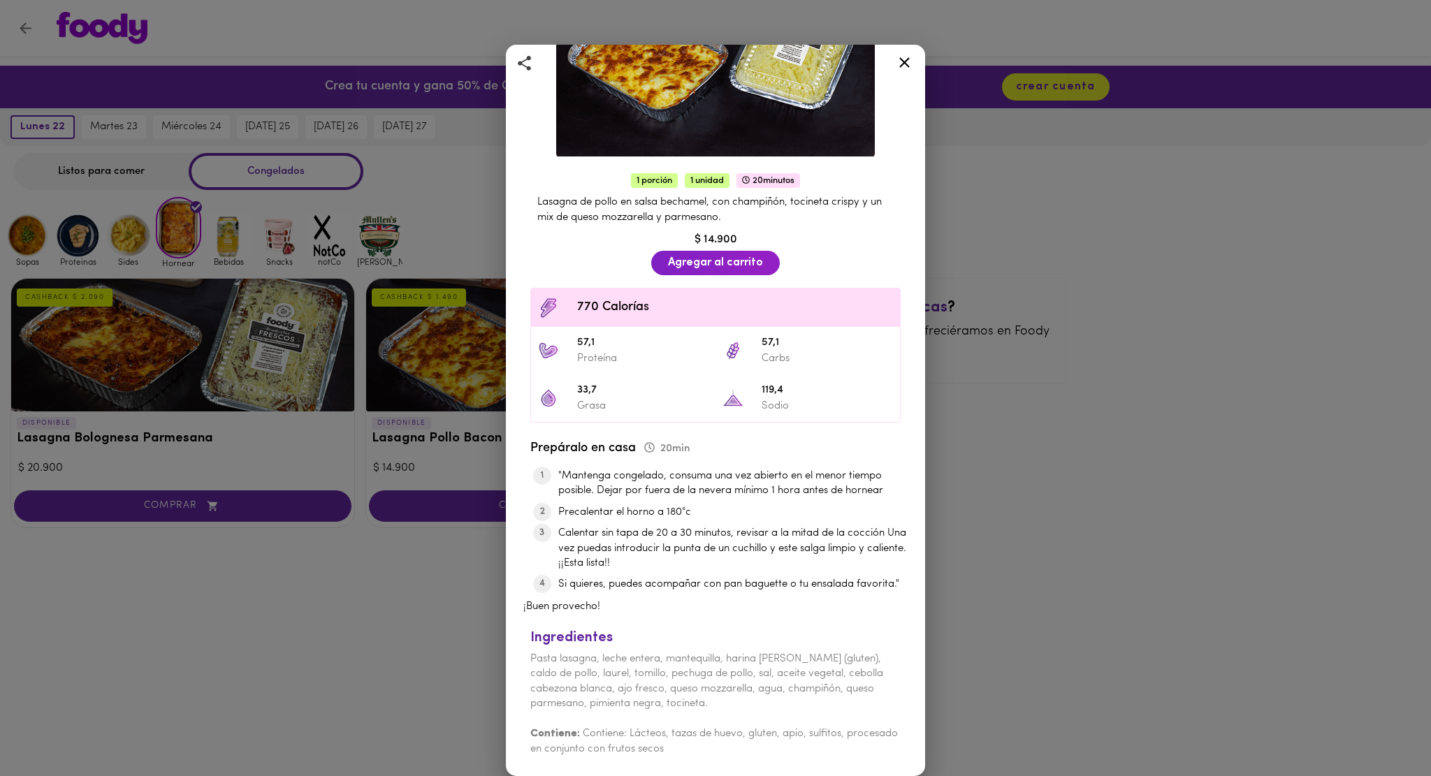
scroll to position [177, 0]
click at [1059, 605] on div "Lasagna Pollo Bacon Con Champiñones y Queso CASHBACK $ 1.490 1 porción 1 unidad…" at bounding box center [715, 388] width 1431 height 776
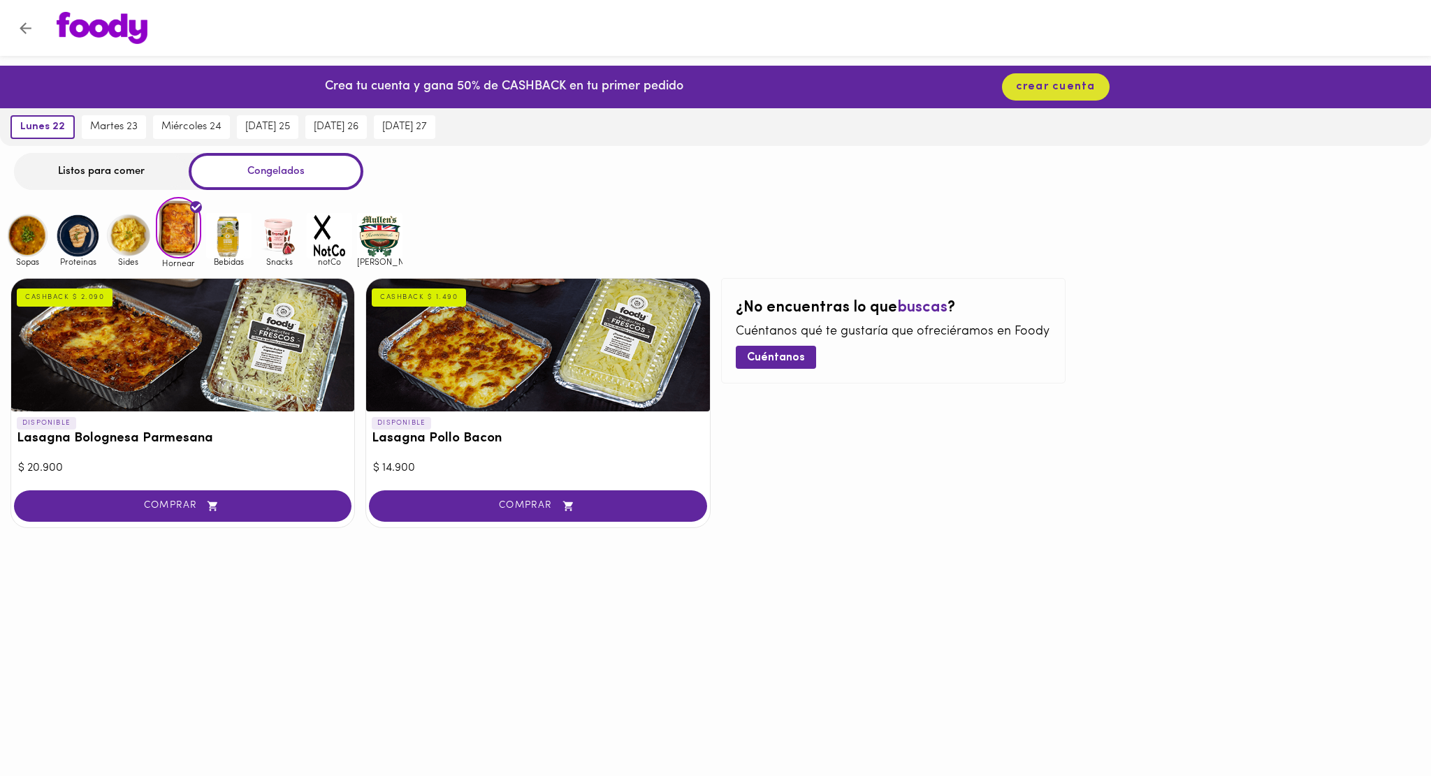
drag, startPoint x: 190, startPoint y: 695, endPoint x: 194, endPoint y: 574, distance: 120.9
click at [190, 608] on html "Crea tu cuenta y gana 50% de CASHBACK en tu primer pedido crear cuenta lunes 22…" at bounding box center [715, 304] width 1431 height 608
click at [275, 241] on img at bounding box center [278, 235] width 45 height 45
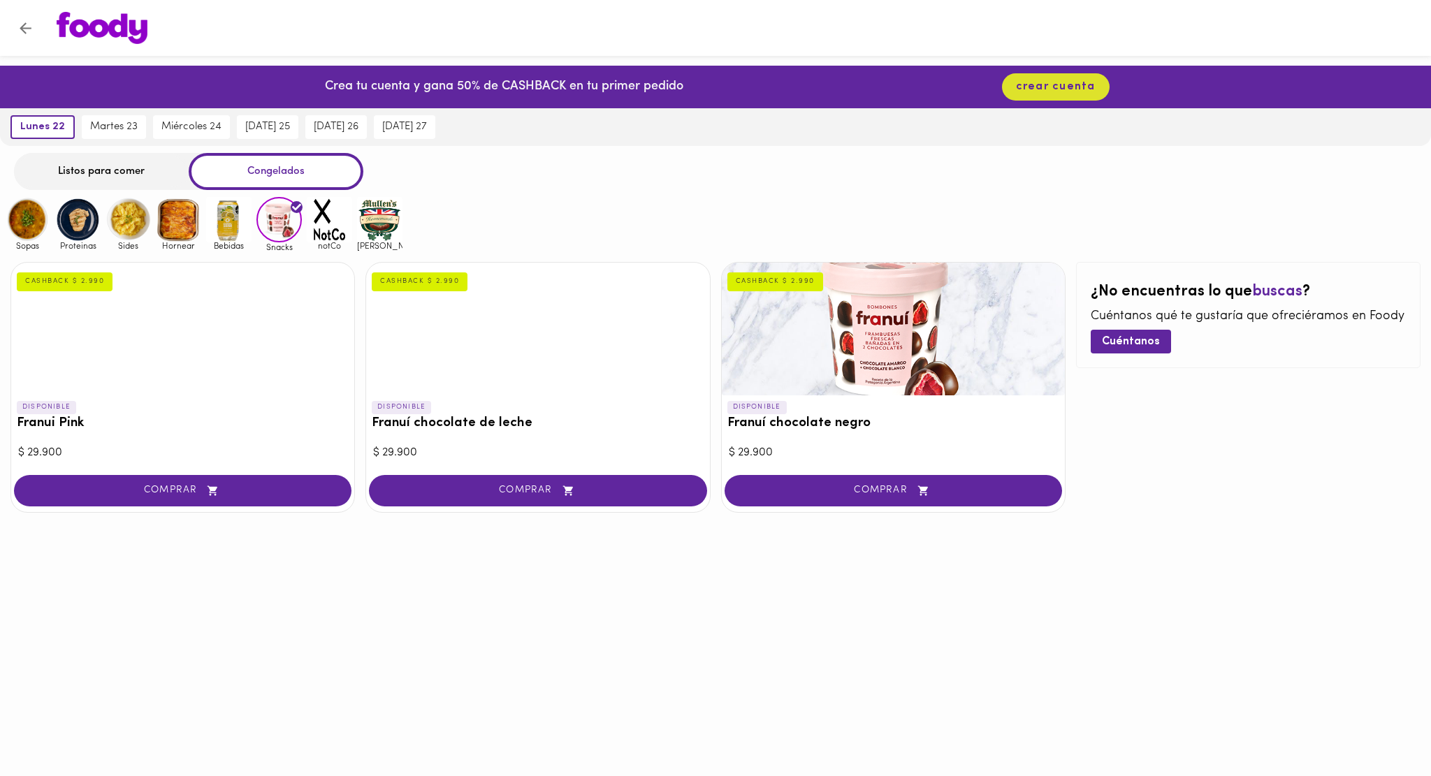
click at [928, 328] on div at bounding box center [893, 329] width 343 height 133
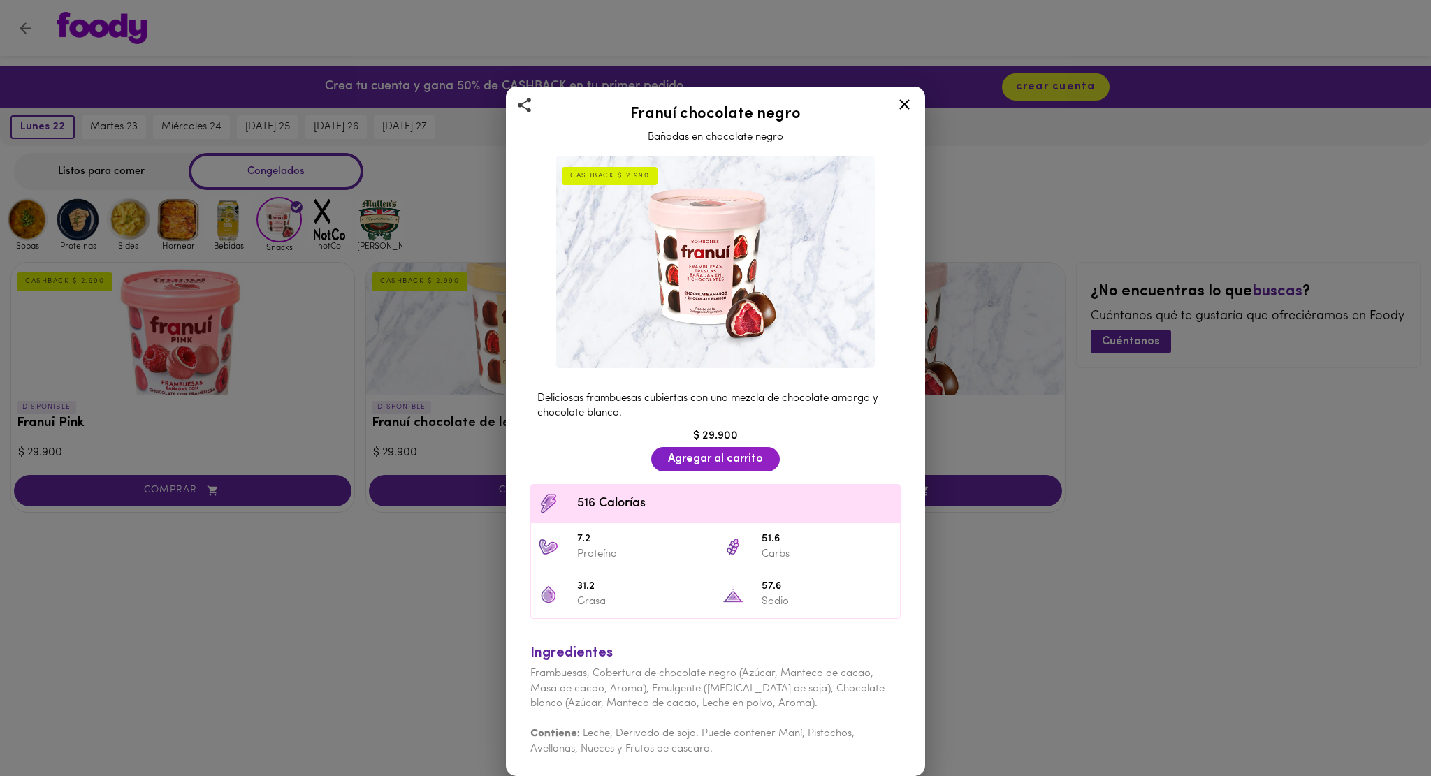
click at [1033, 607] on div "Franuí chocolate negro Bañadas en chocolate negro CASHBACK $ 2.990 Deliciosas f…" at bounding box center [715, 388] width 1431 height 776
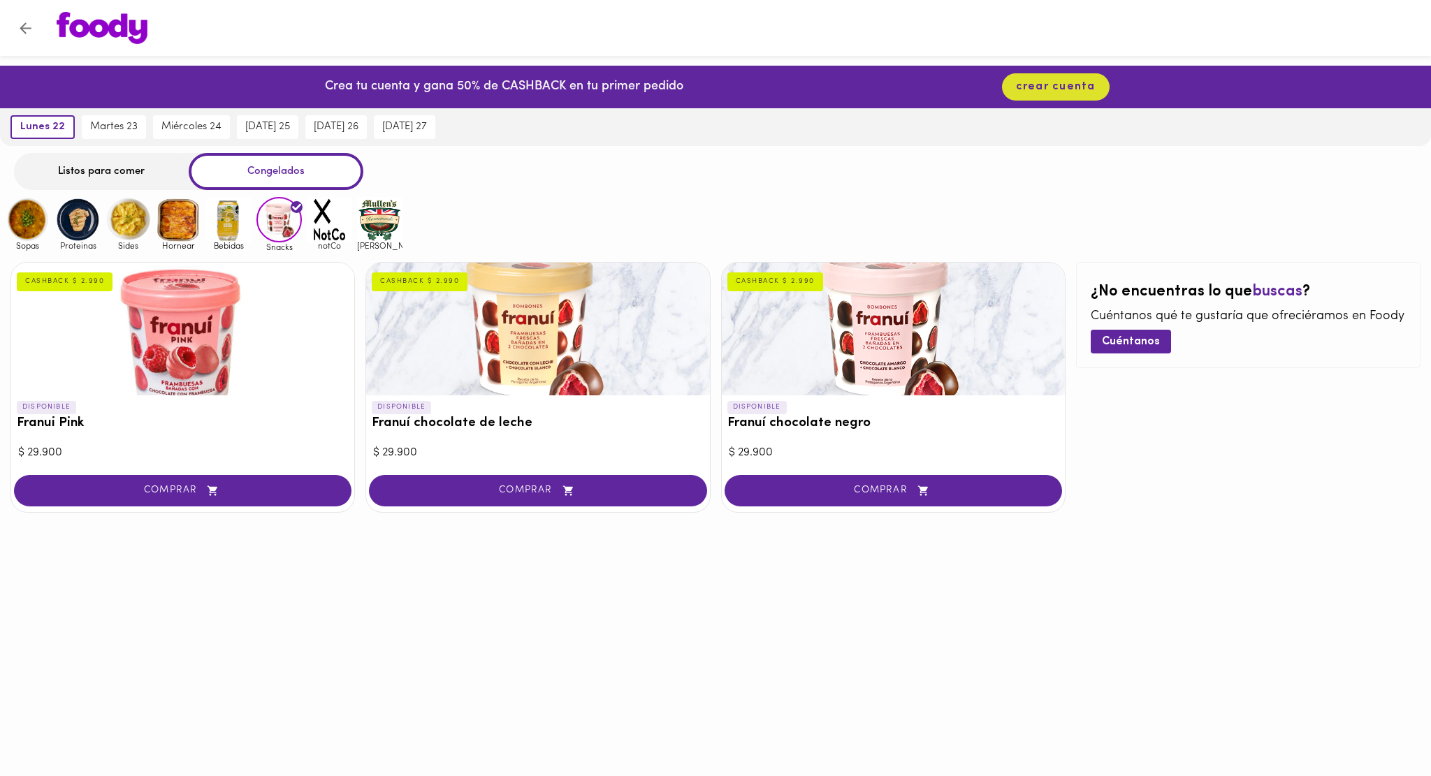
click at [349, 242] on span "notCo" at bounding box center [329, 245] width 45 height 9
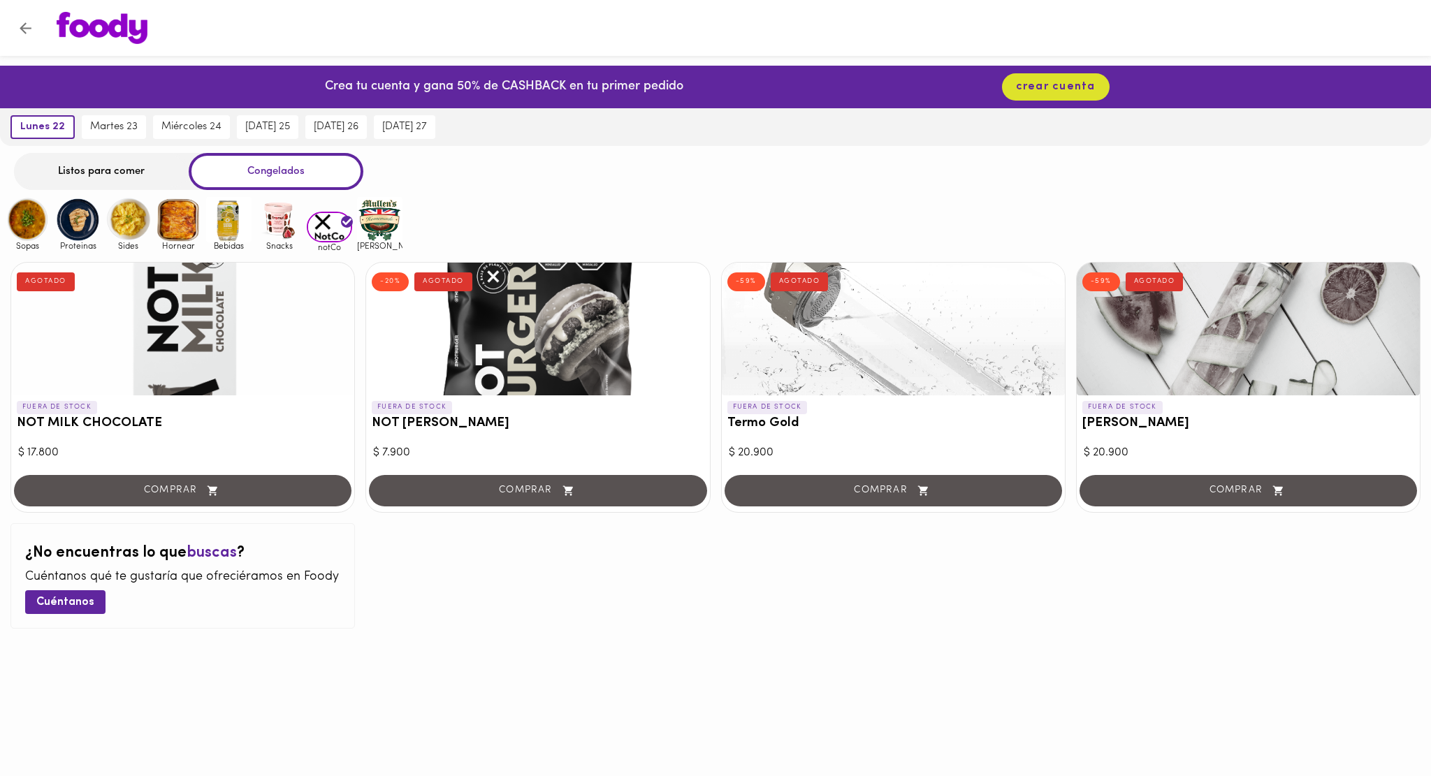
click at [389, 233] on img at bounding box center [379, 219] width 45 height 45
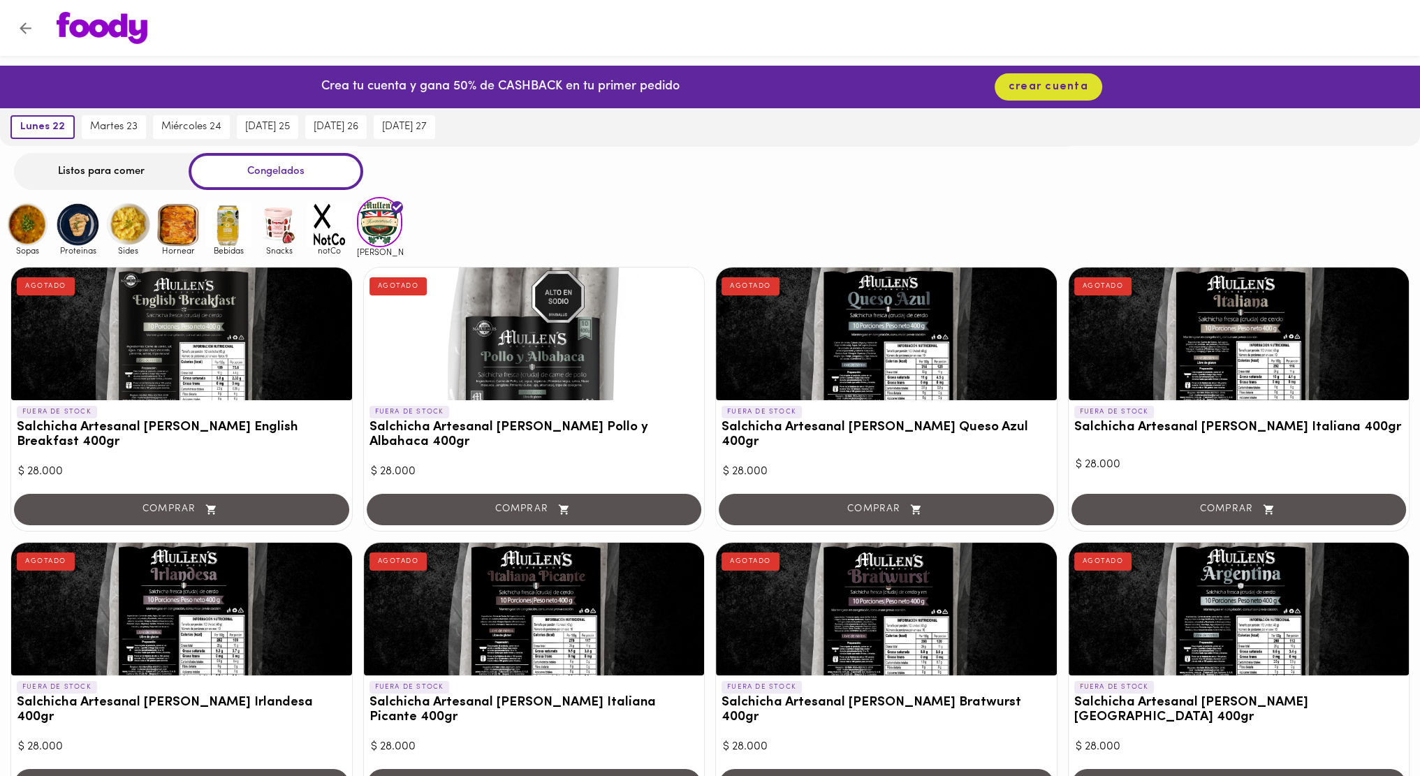
click at [327, 242] on img at bounding box center [329, 224] width 45 height 45
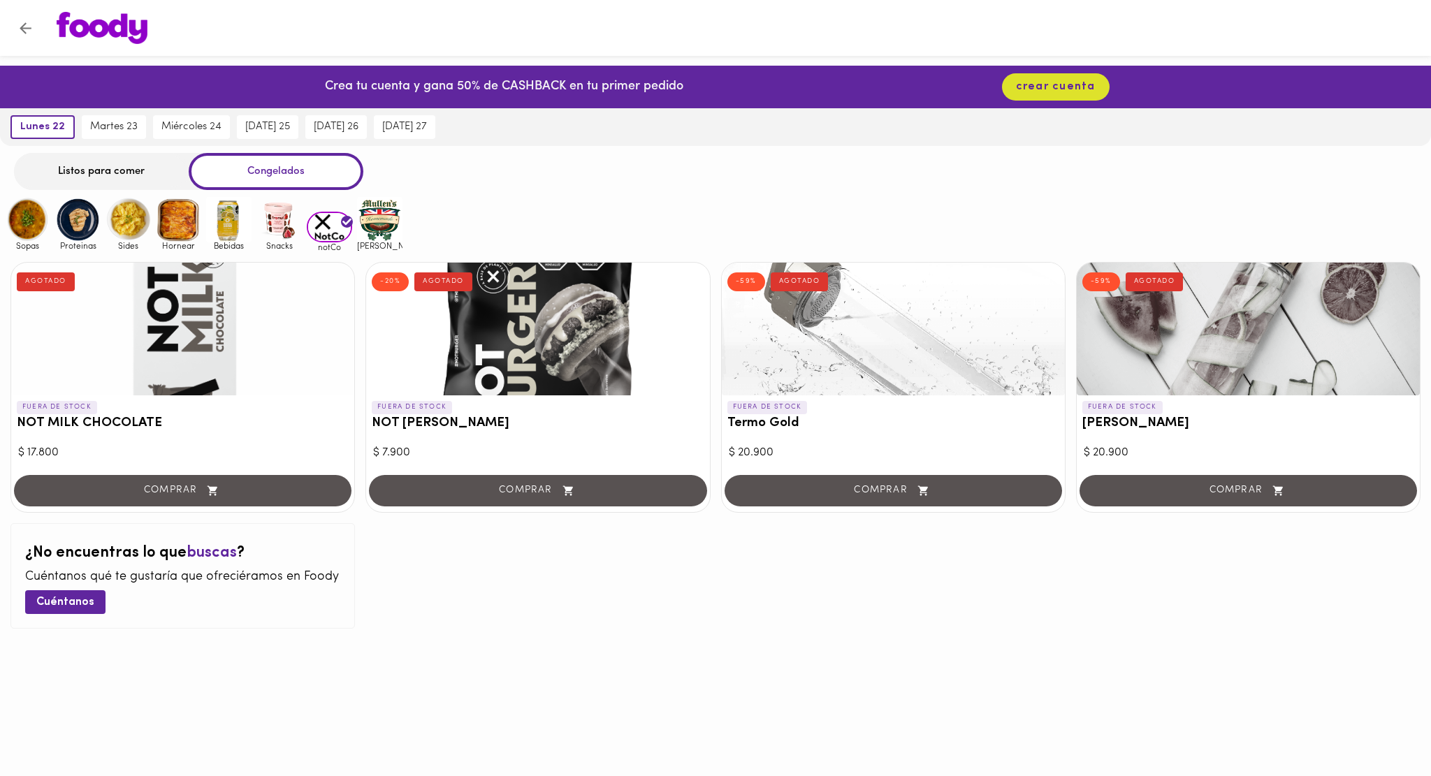
click at [273, 236] on img at bounding box center [278, 219] width 45 height 45
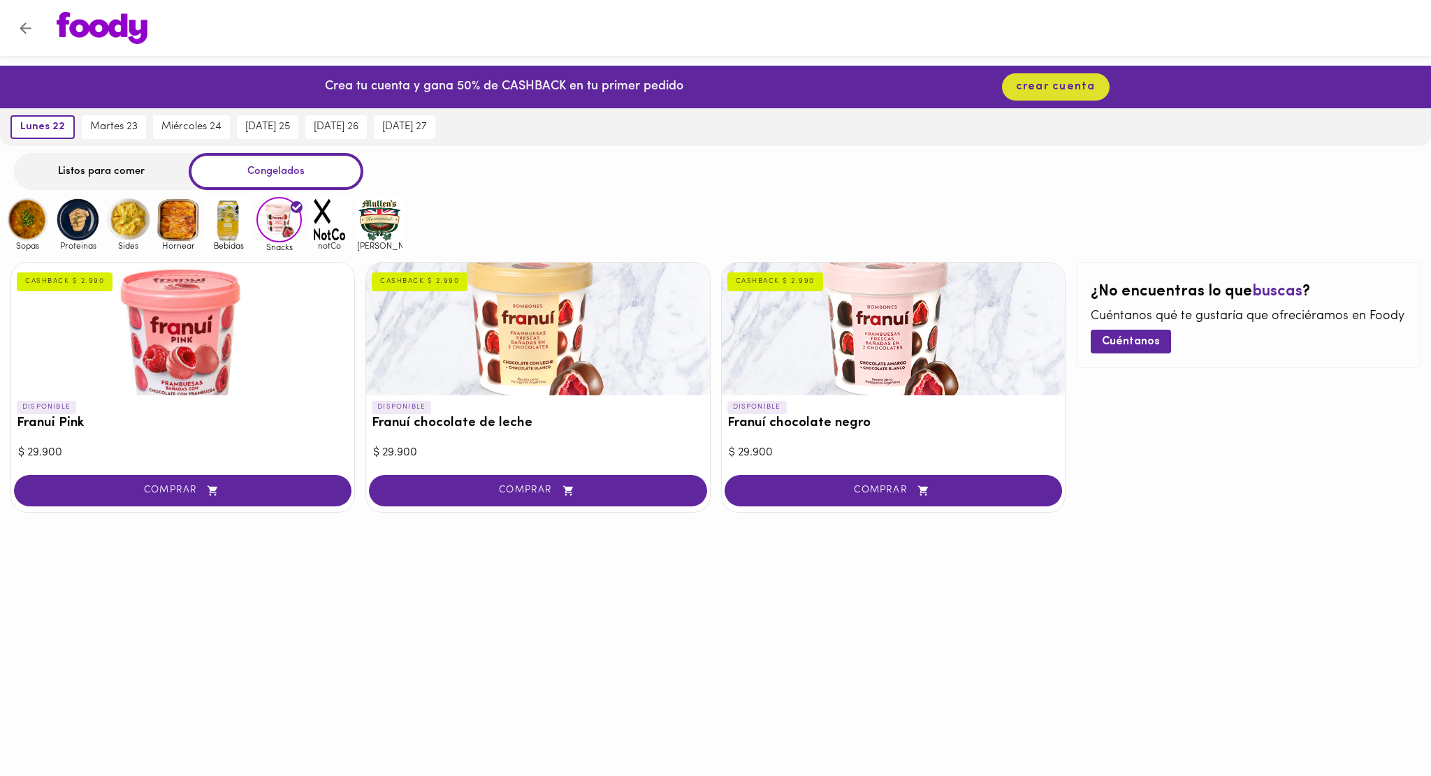
click at [220, 235] on img at bounding box center [228, 219] width 45 height 45
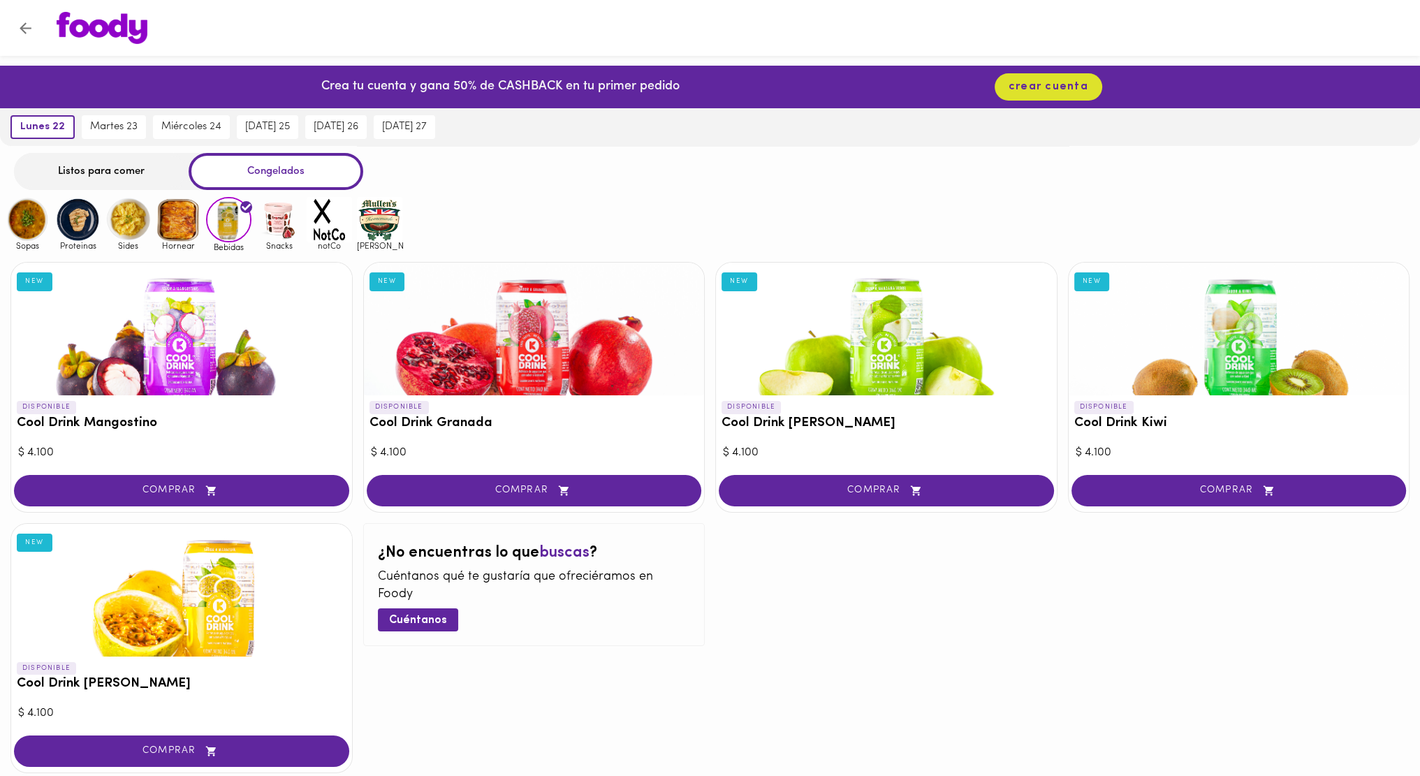
drag, startPoint x: 219, startPoint y: 237, endPoint x: 163, endPoint y: 240, distance: 56.7
click at [177, 240] on img at bounding box center [178, 219] width 45 height 45
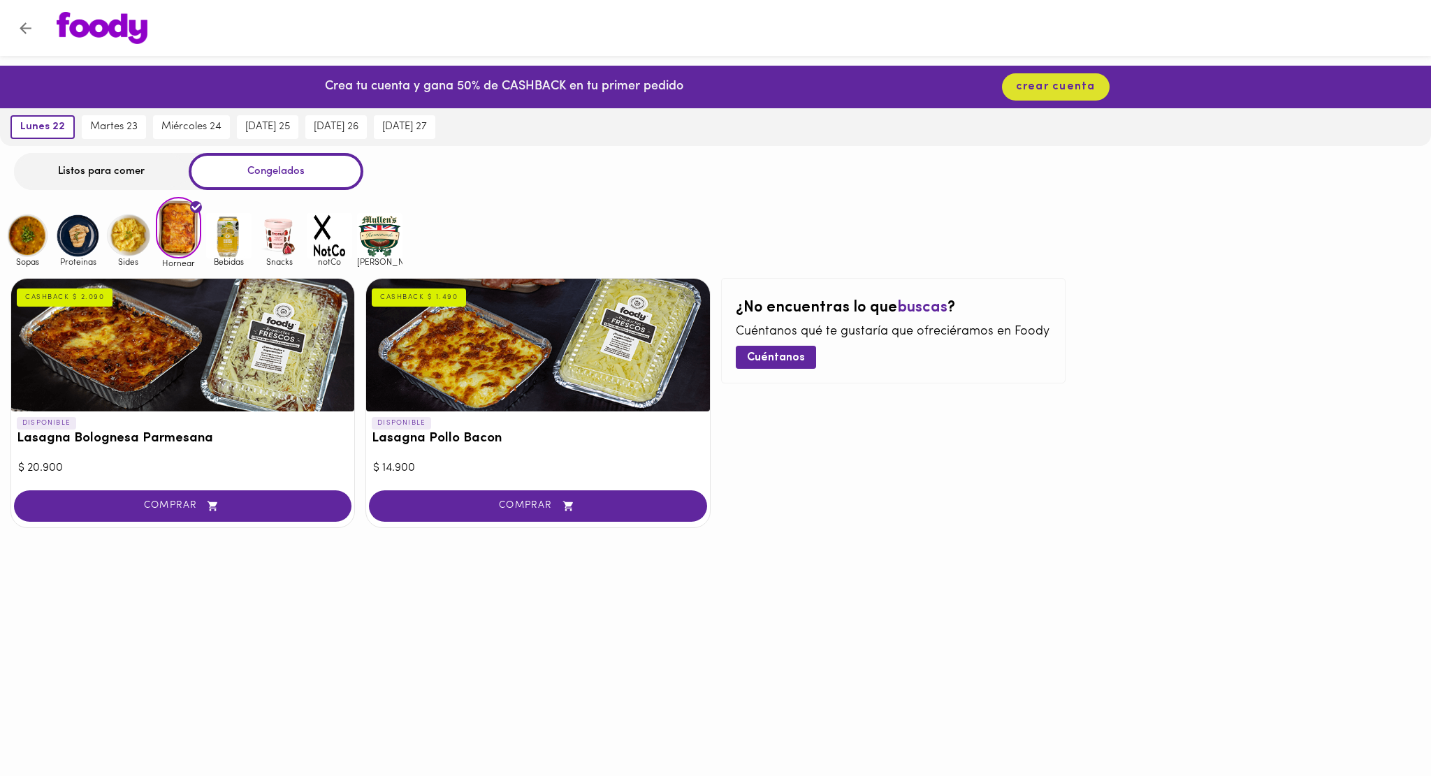
click at [119, 240] on img at bounding box center [127, 235] width 45 height 45
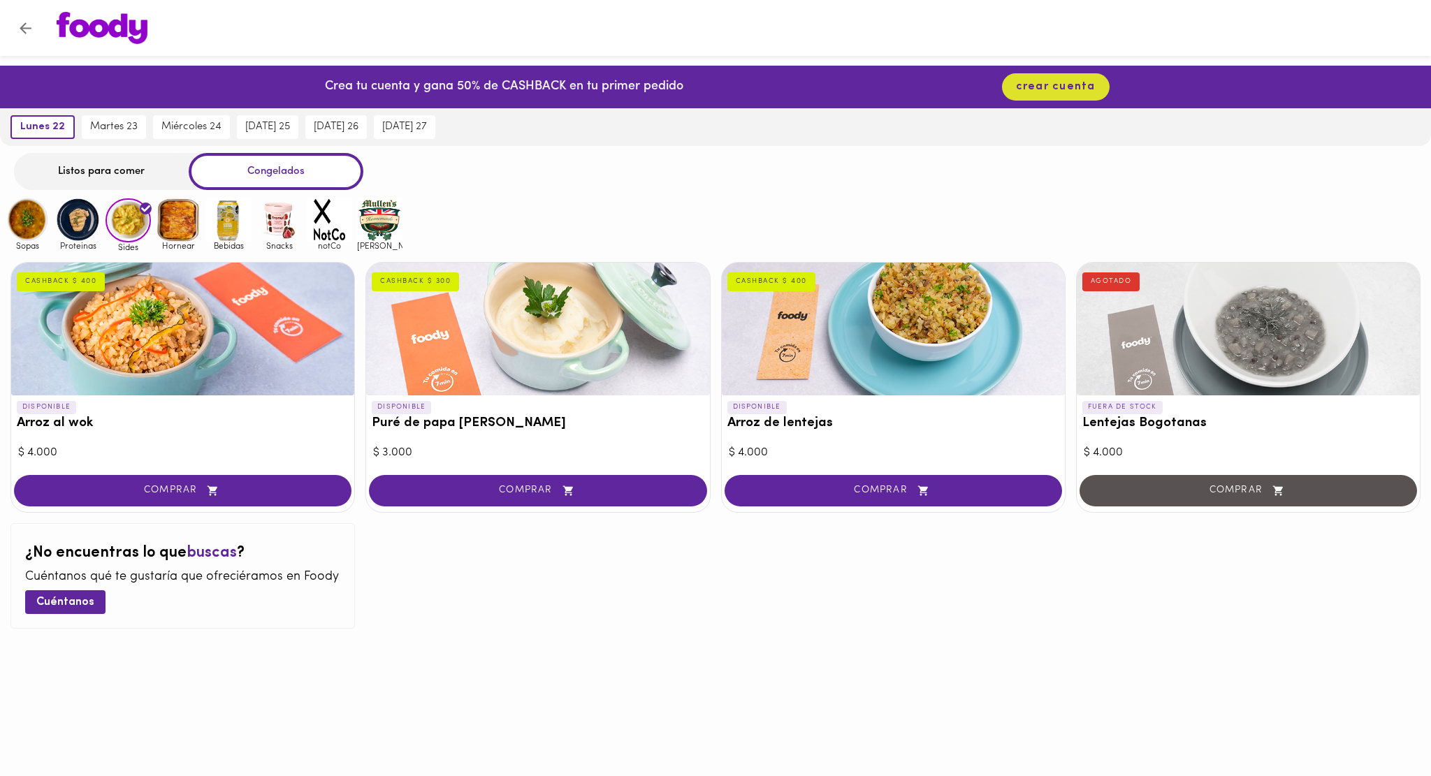
click at [71, 242] on span "Proteinas" at bounding box center [77, 245] width 45 height 9
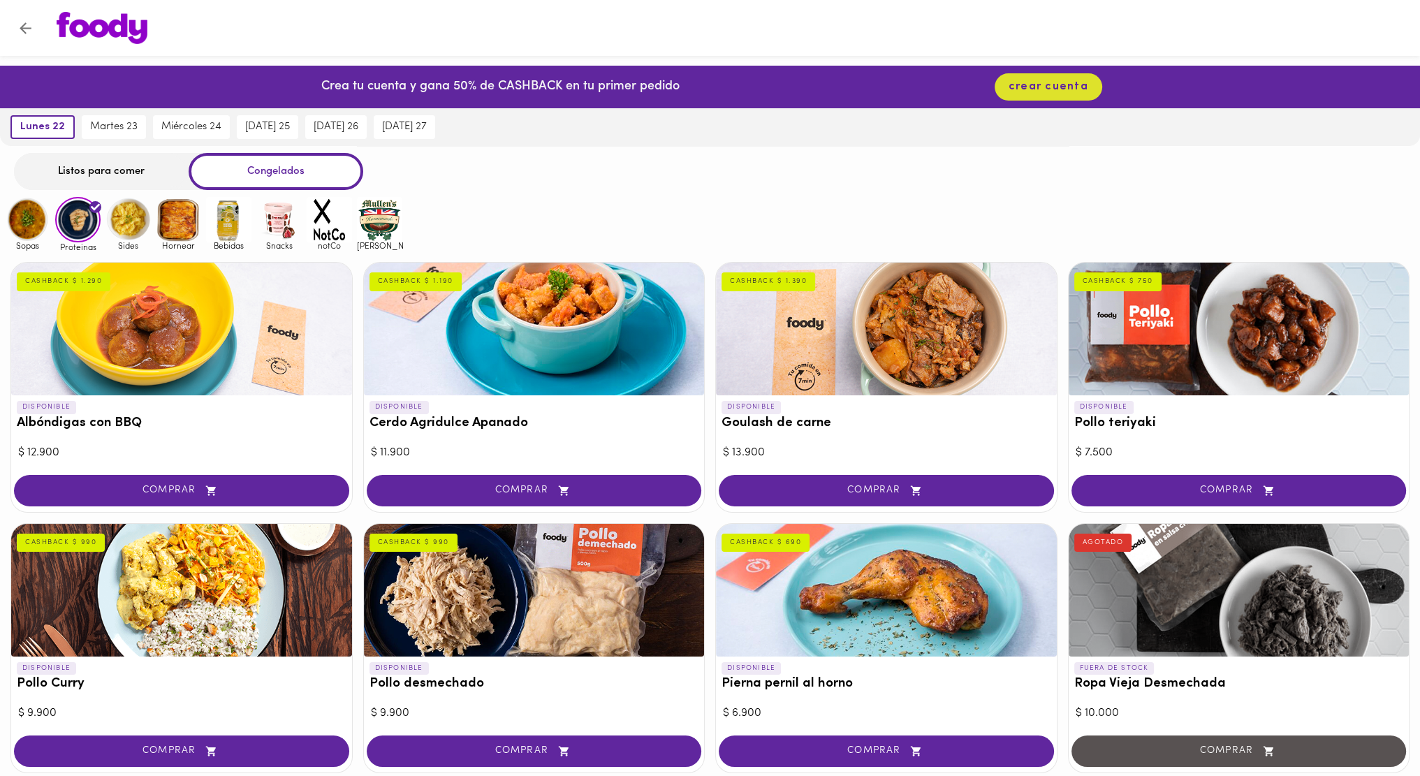
click at [0, 217] on div "Sopas" at bounding box center [25, 224] width 50 height 54
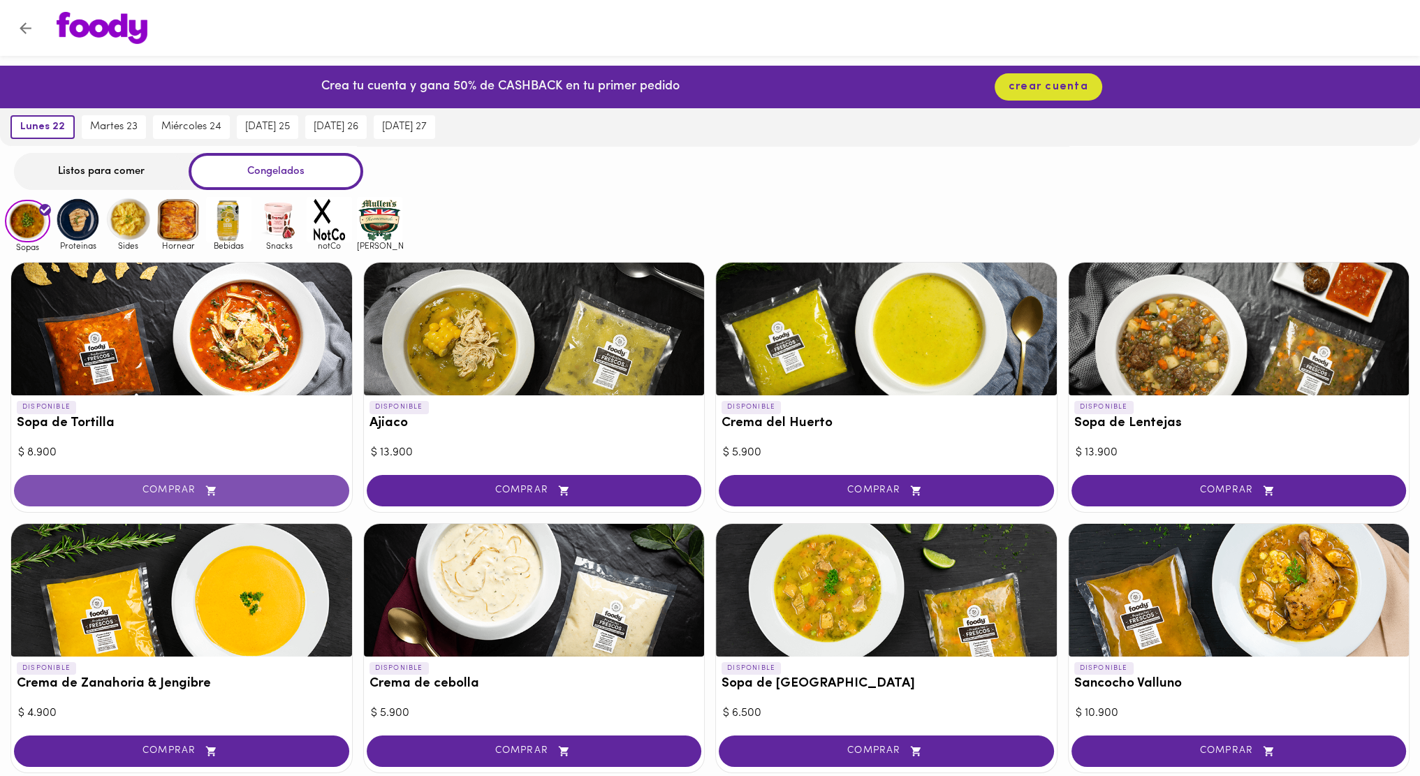
click at [237, 489] on span "COMPRAR" at bounding box center [181, 491] width 300 height 12
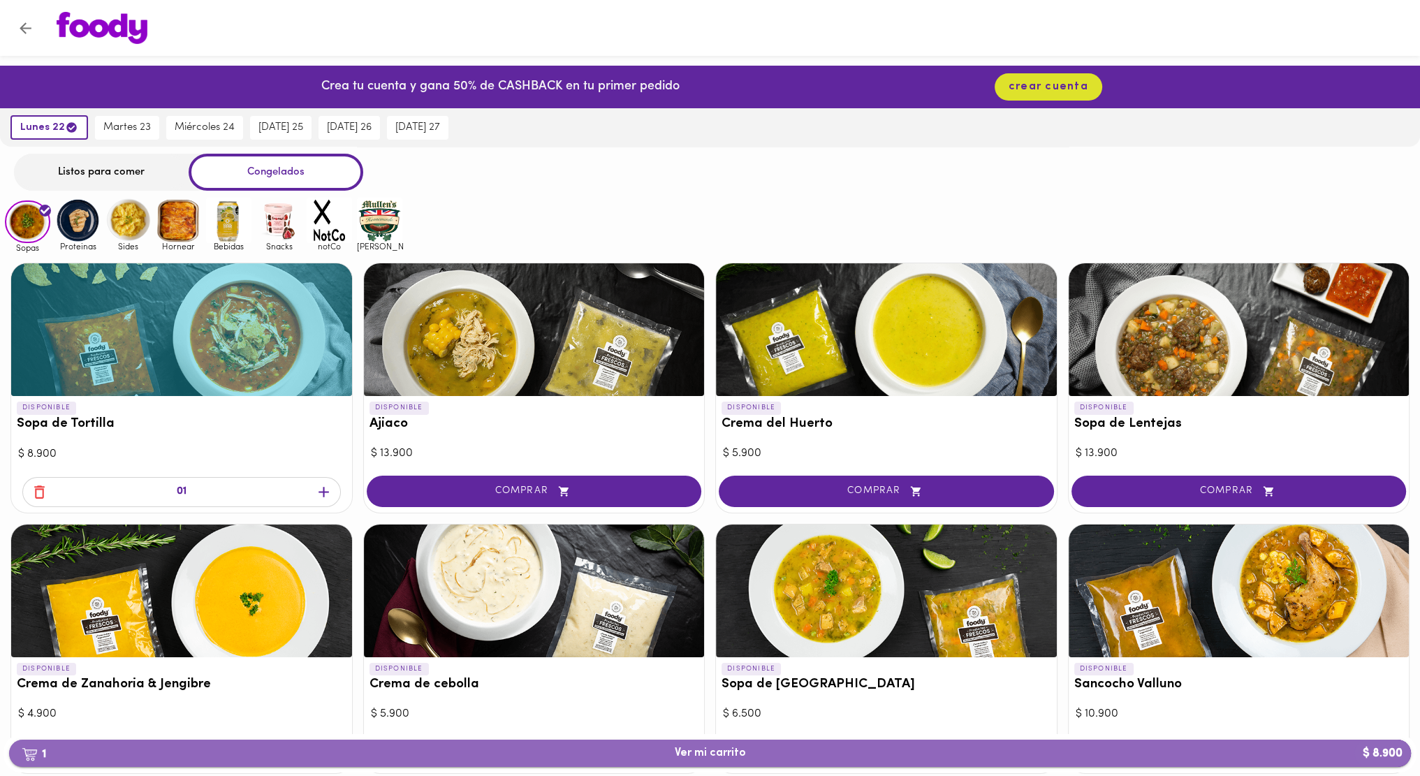
click at [734, 752] on span "1 Ver mi carrito $ 8.900" at bounding box center [710, 753] width 71 height 13
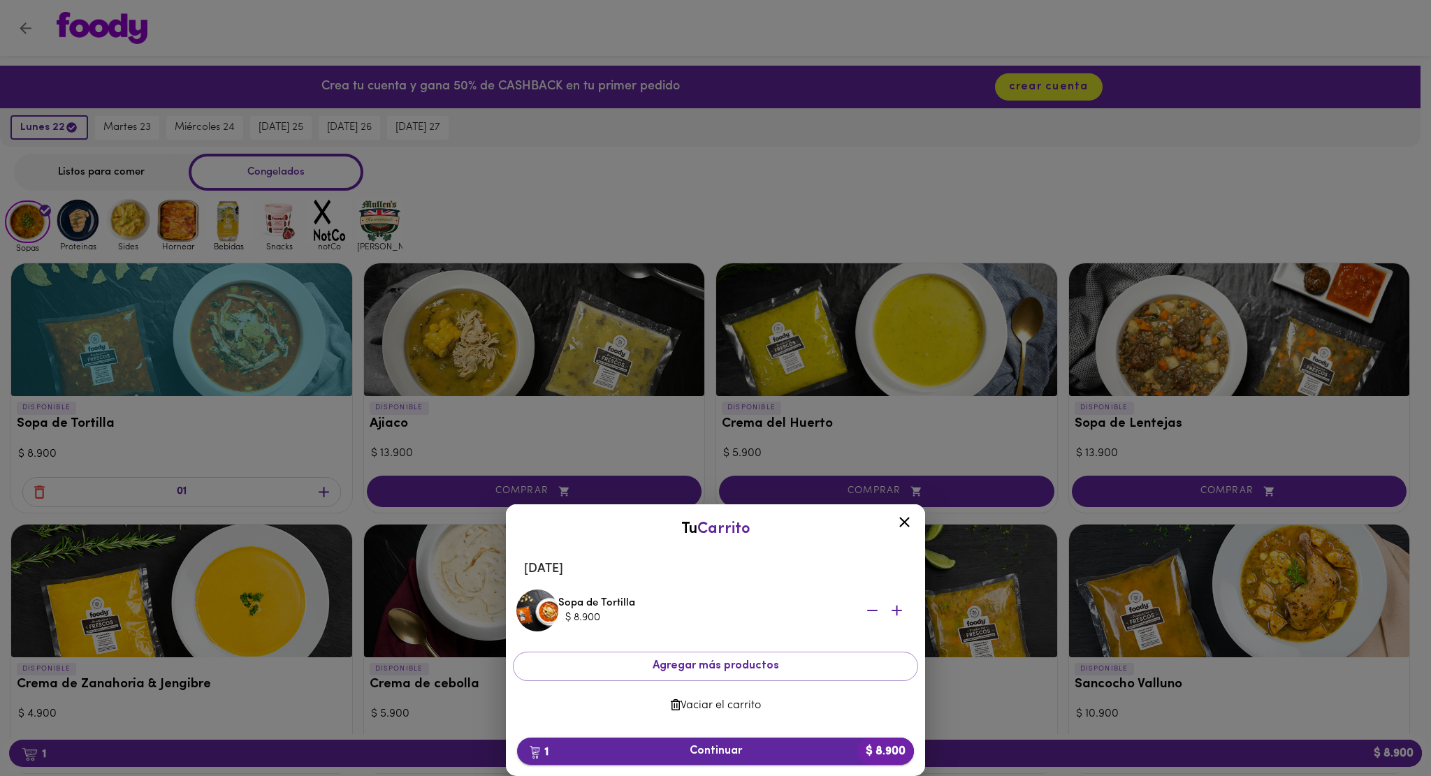
click at [754, 755] on span "1 Continuar $ 8.900" at bounding box center [715, 751] width 374 height 13
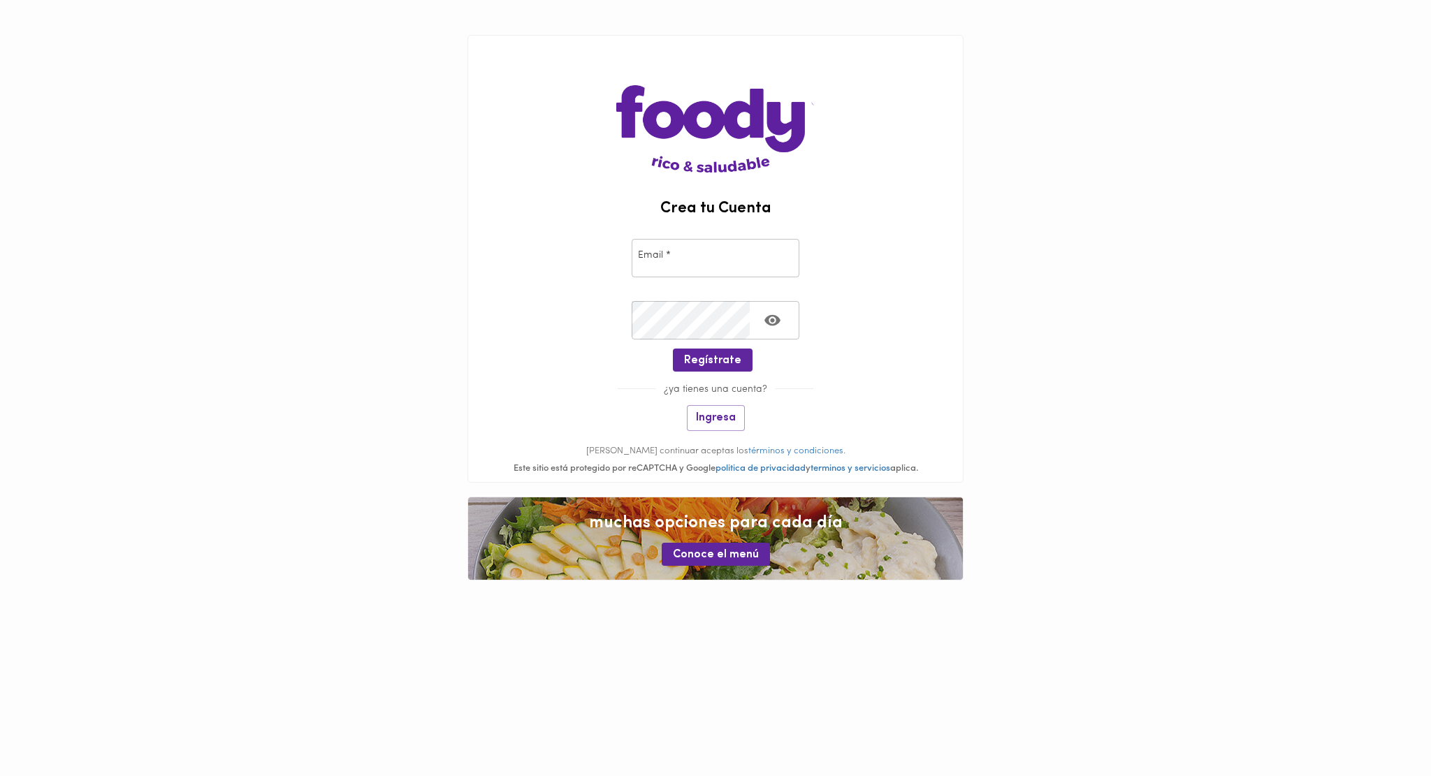
click at [712, 106] on img at bounding box center [715, 104] width 198 height 137
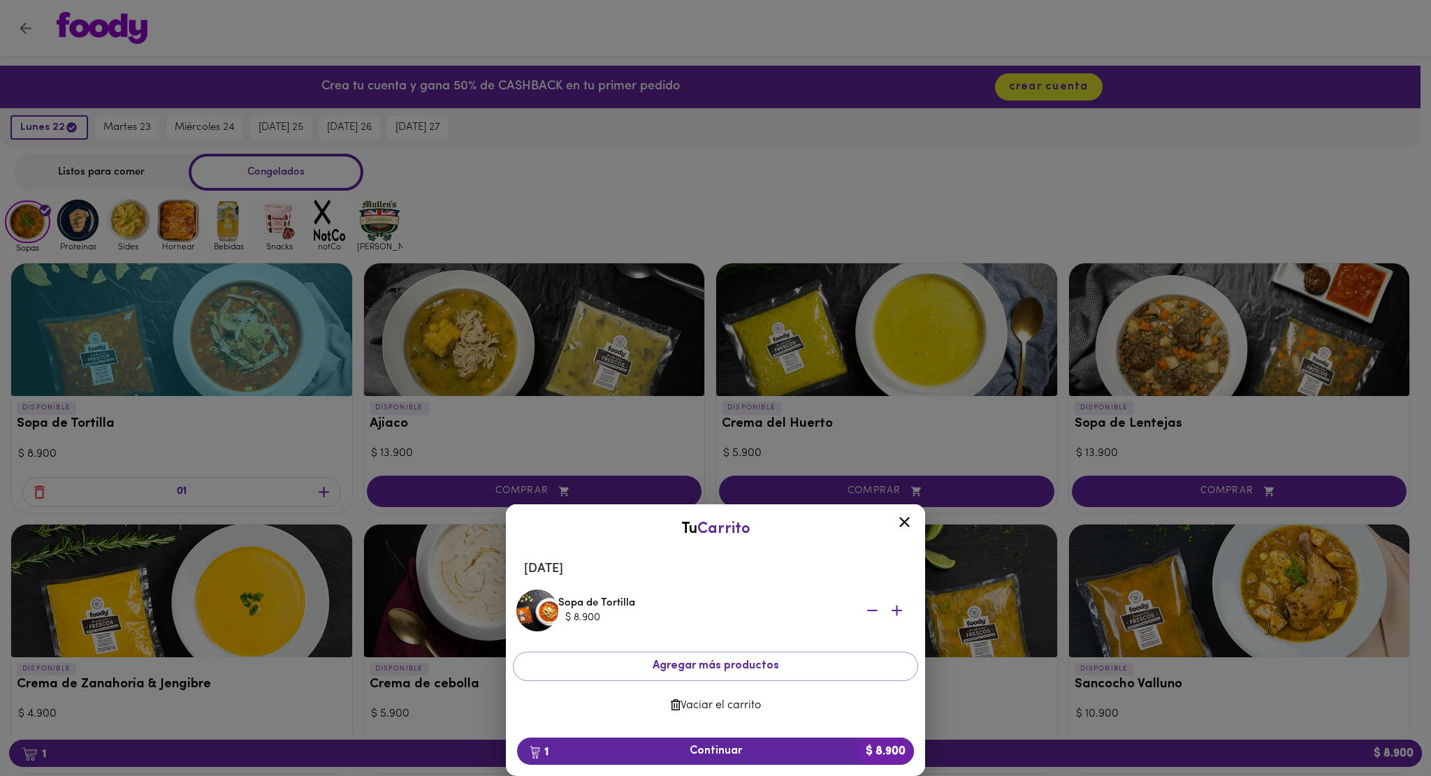
click at [900, 516] on icon at bounding box center [904, 521] width 17 height 17
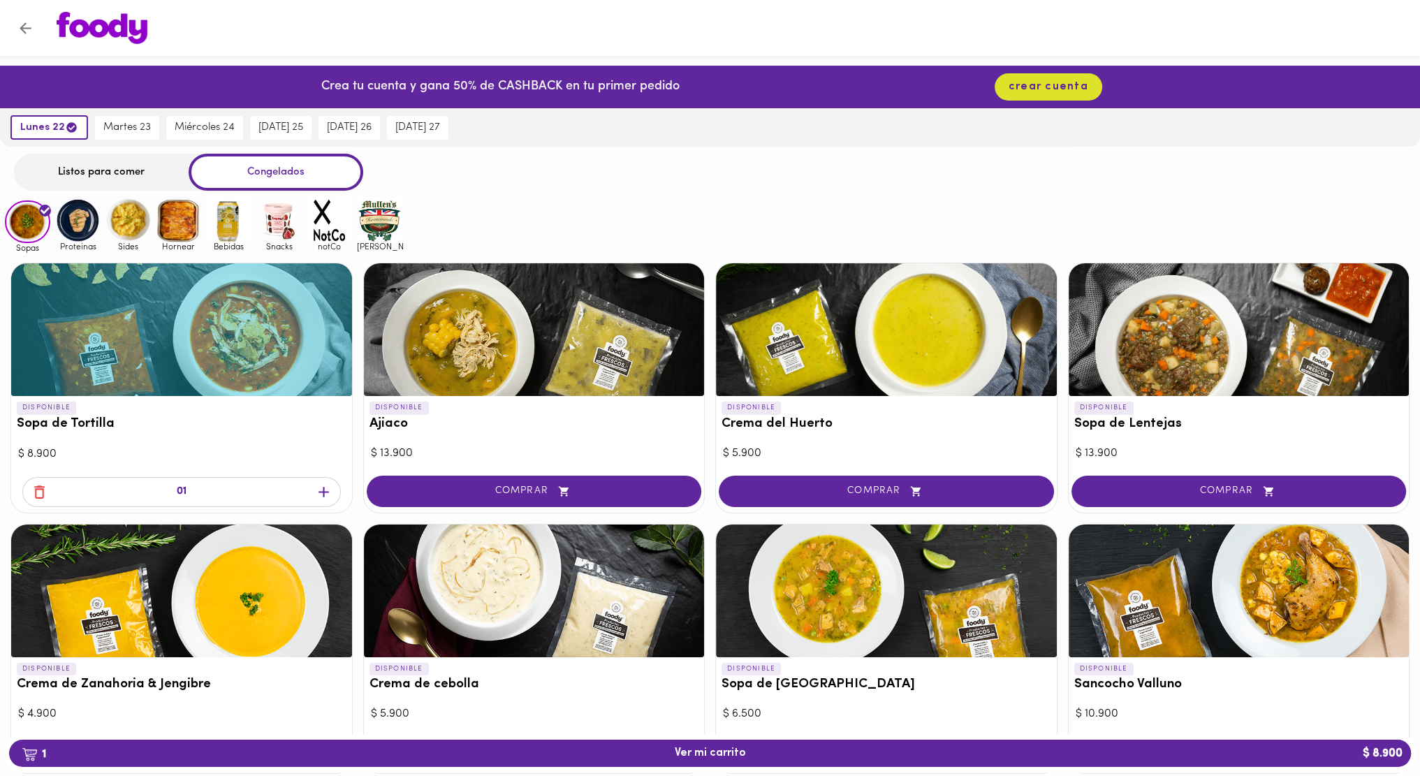
click at [101, 36] on img at bounding box center [102, 28] width 91 height 32
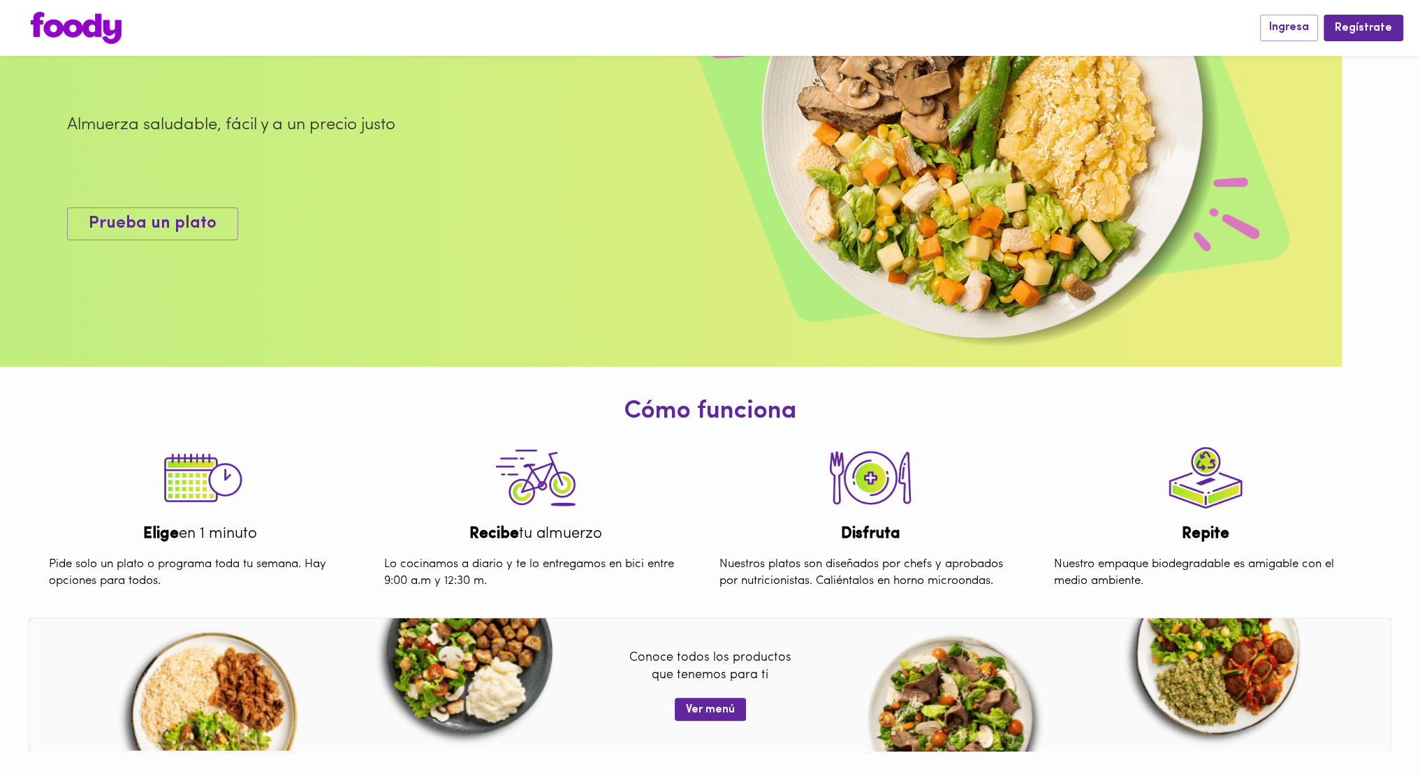
scroll to position [409, 0]
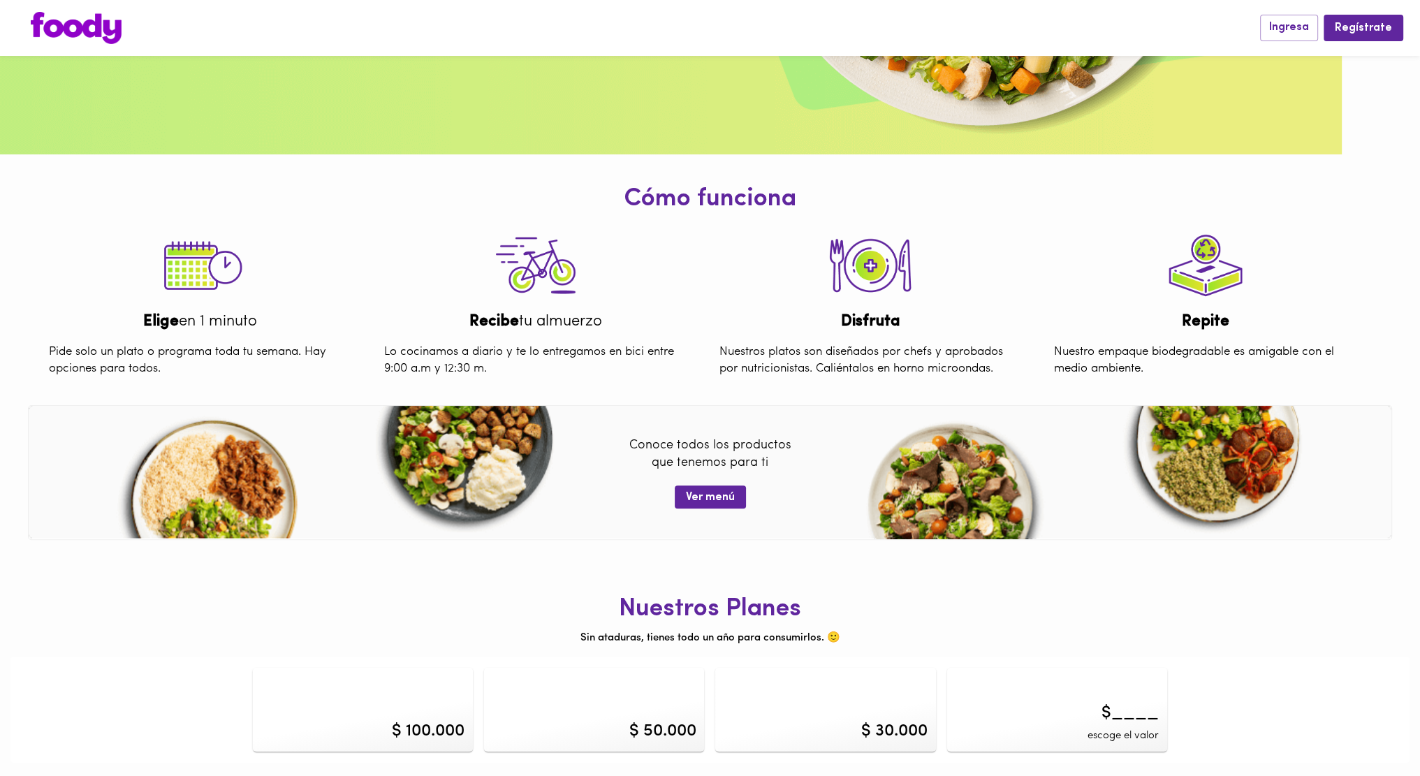
click at [801, 702] on div "$ 30.000" at bounding box center [825, 710] width 220 height 84
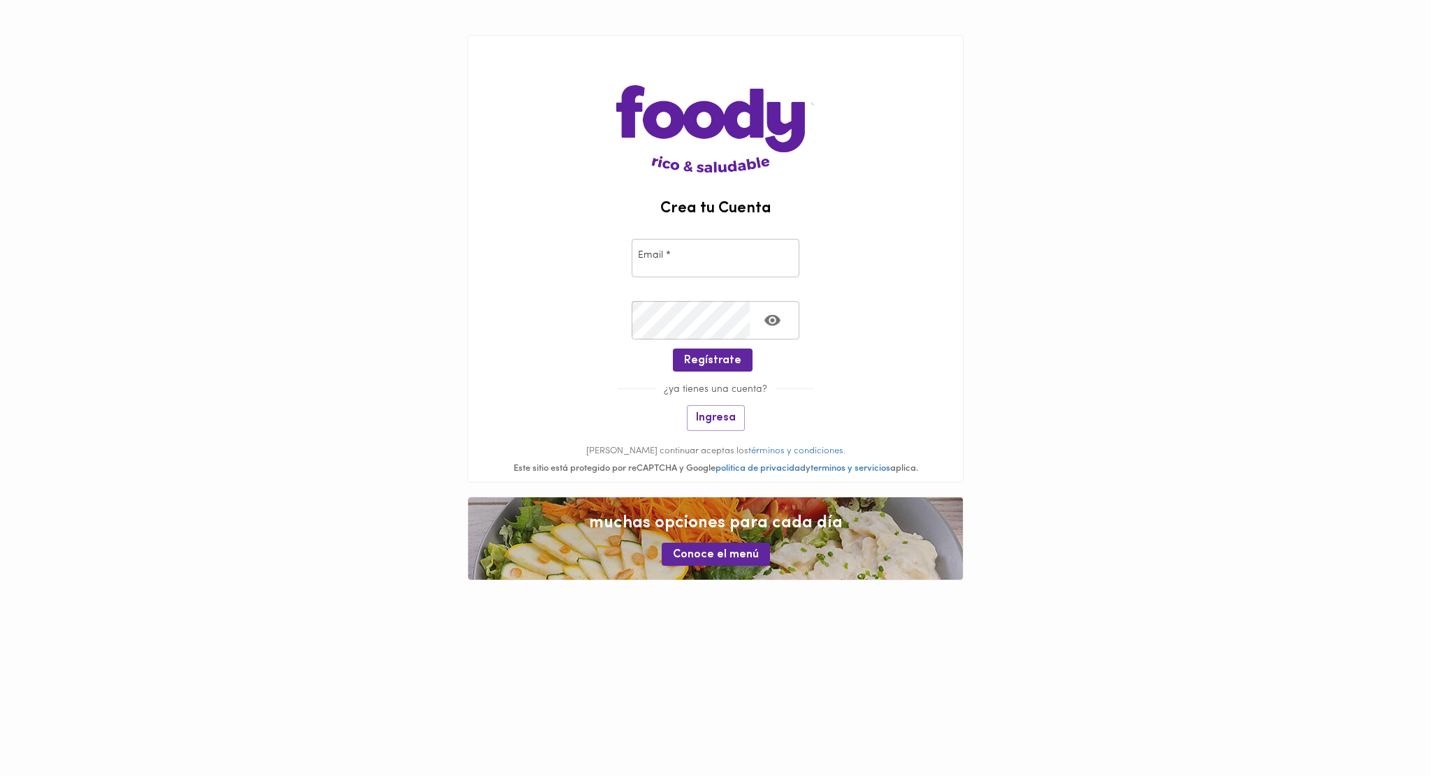
drag, startPoint x: 805, startPoint y: 701, endPoint x: 637, endPoint y: 662, distance: 172.3
click at [637, 615] on html "Crea tu Cuenta Email * Email * Crear Contraseña * Crear Contraseña * Regístrate…" at bounding box center [715, 307] width 1431 height 615
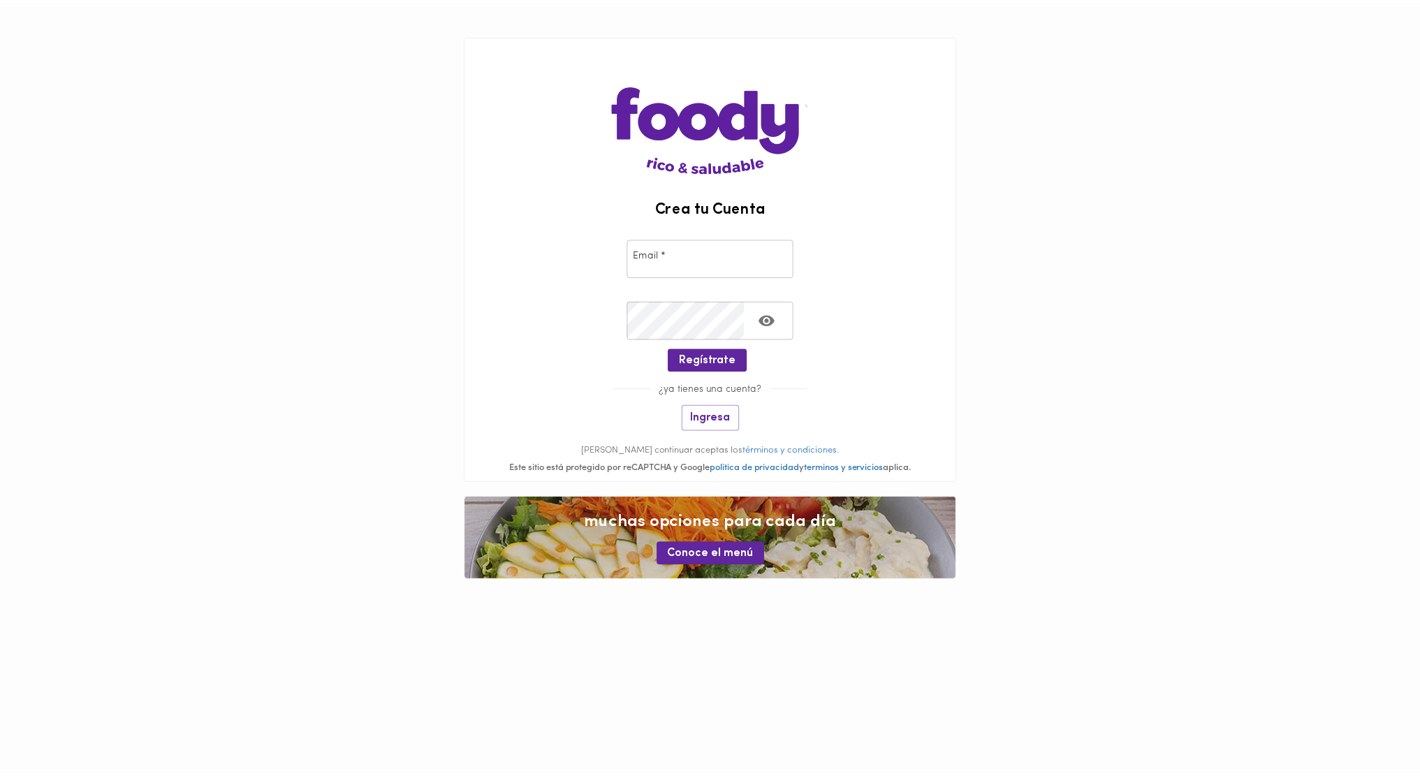
scroll to position [409, 0]
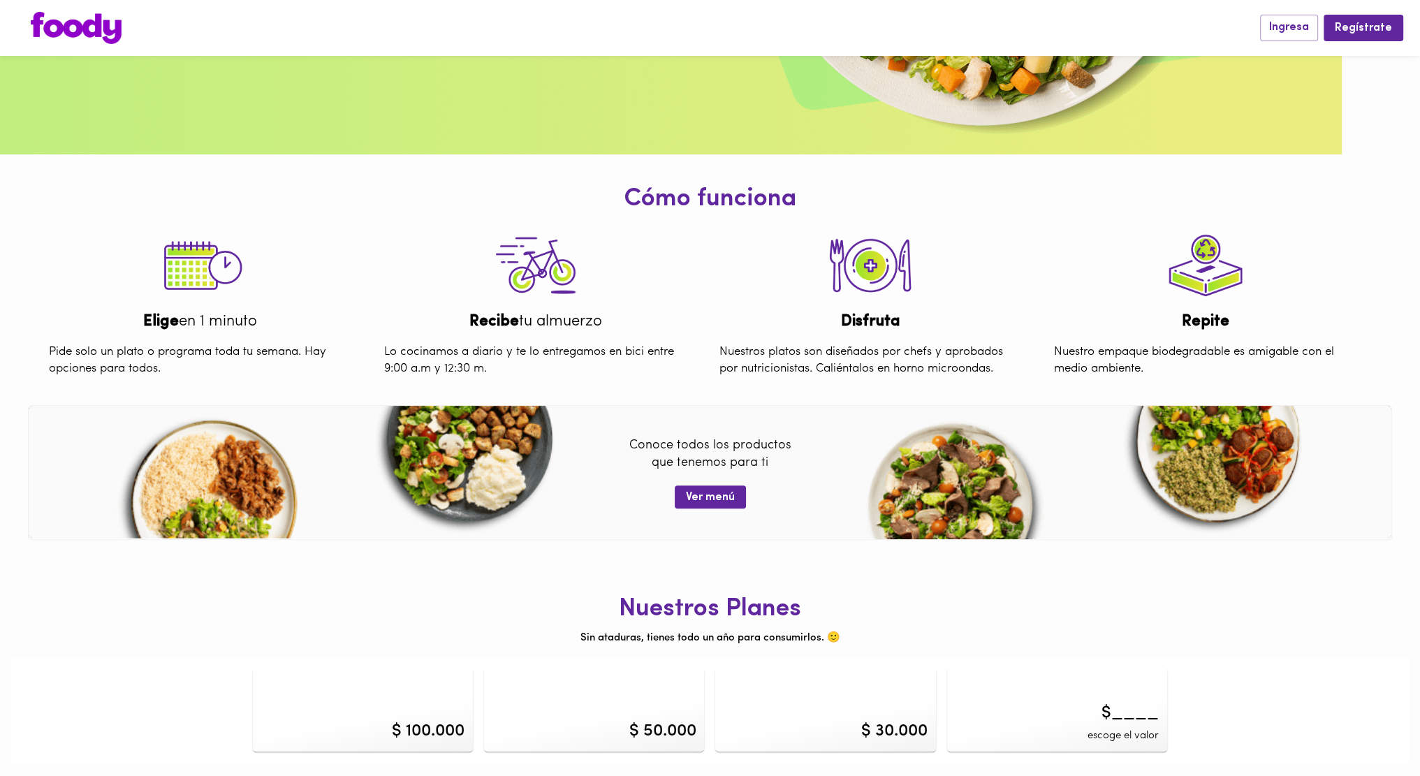
click at [1337, 729] on div "$ 100.000 $ 50.000 $ 30.000 $____ escoge el valor" at bounding box center [710, 709] width 1388 height 95
